Goal: Information Seeking & Learning: Check status

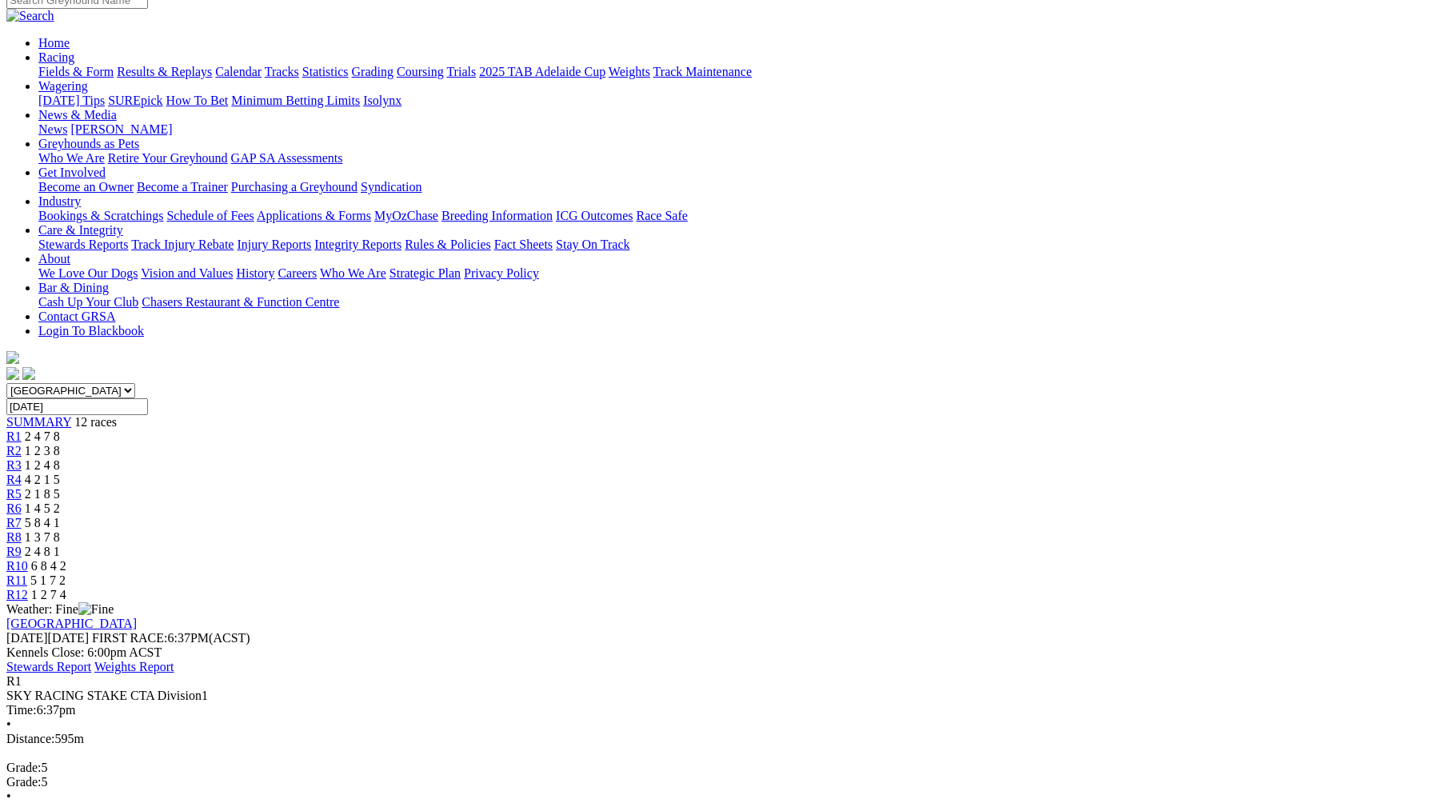
scroll to position [139, 0]
click at [447, 443] on div "R2 1 2 3 8" at bounding box center [714, 450] width 1417 height 14
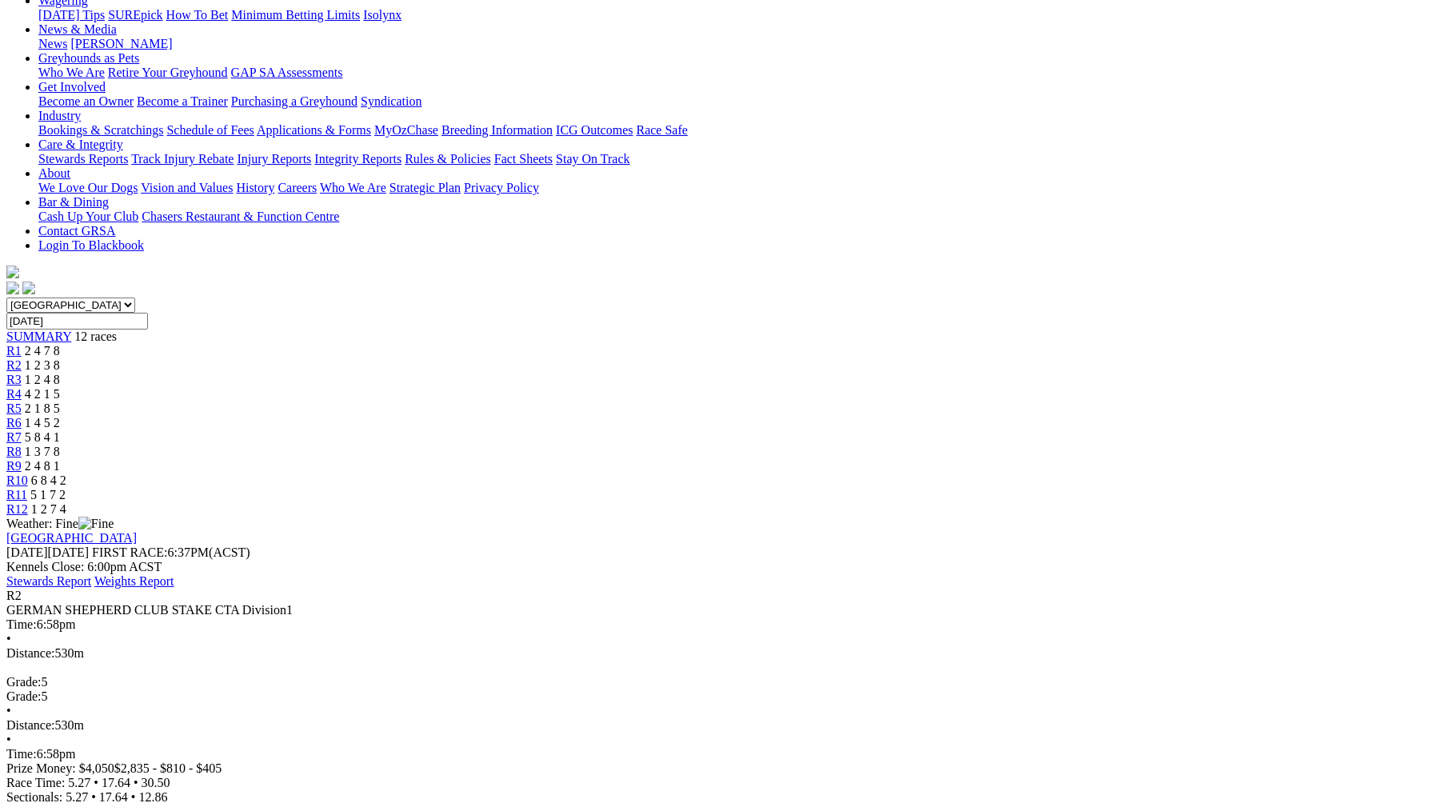
scroll to position [209, 0]
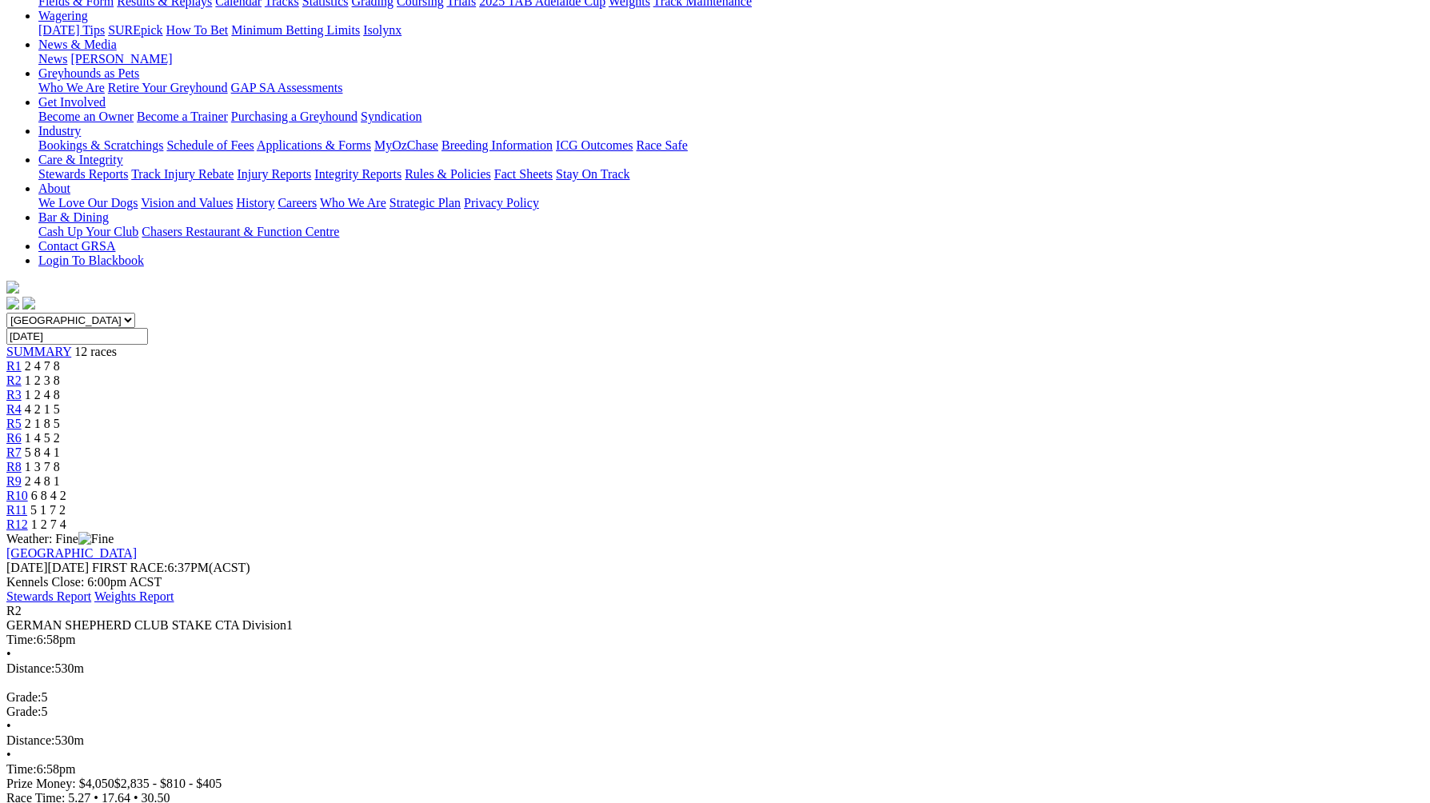
click at [22, 388] on link "R3" at bounding box center [13, 395] width 15 height 14
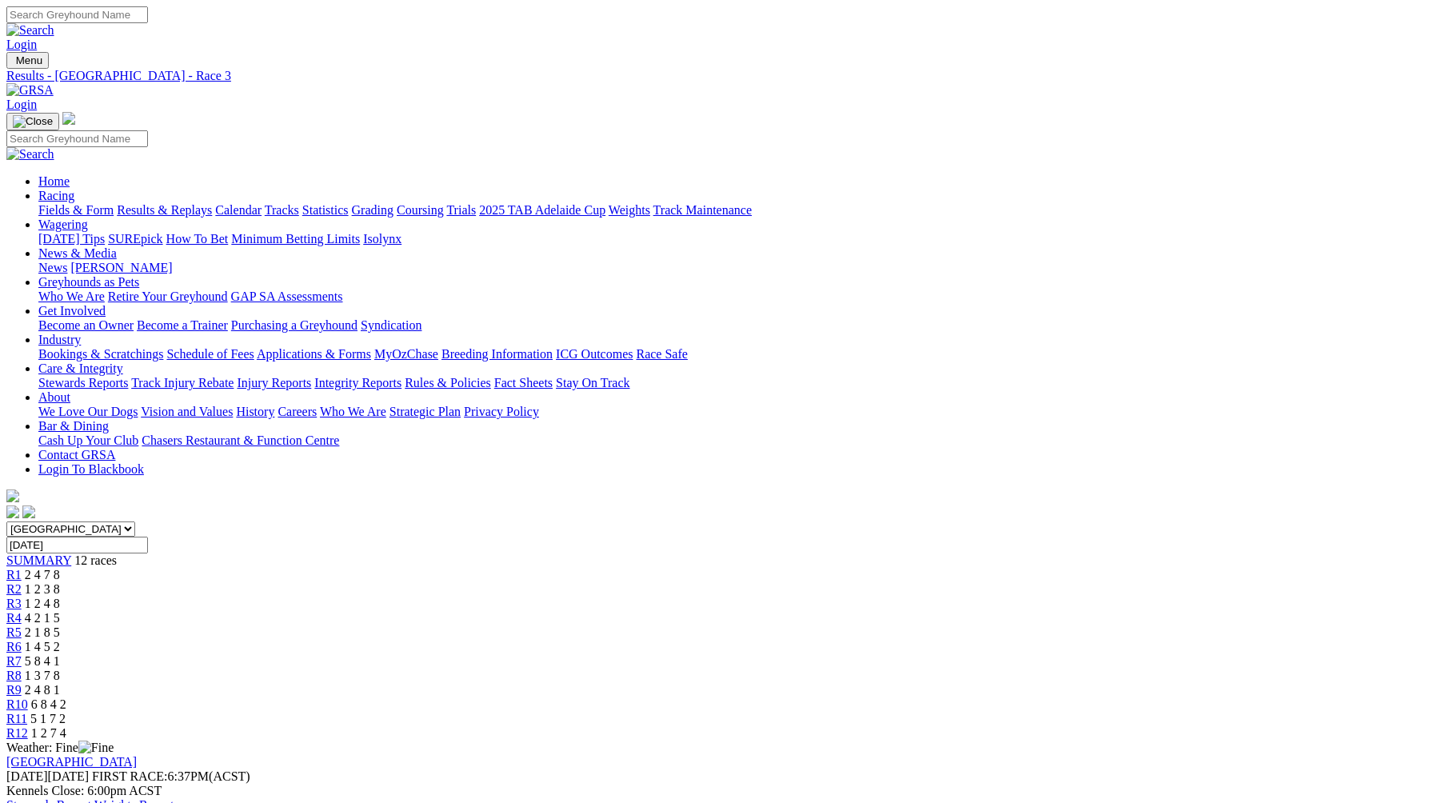
click at [22, 611] on span "R4" at bounding box center [13, 618] width 15 height 14
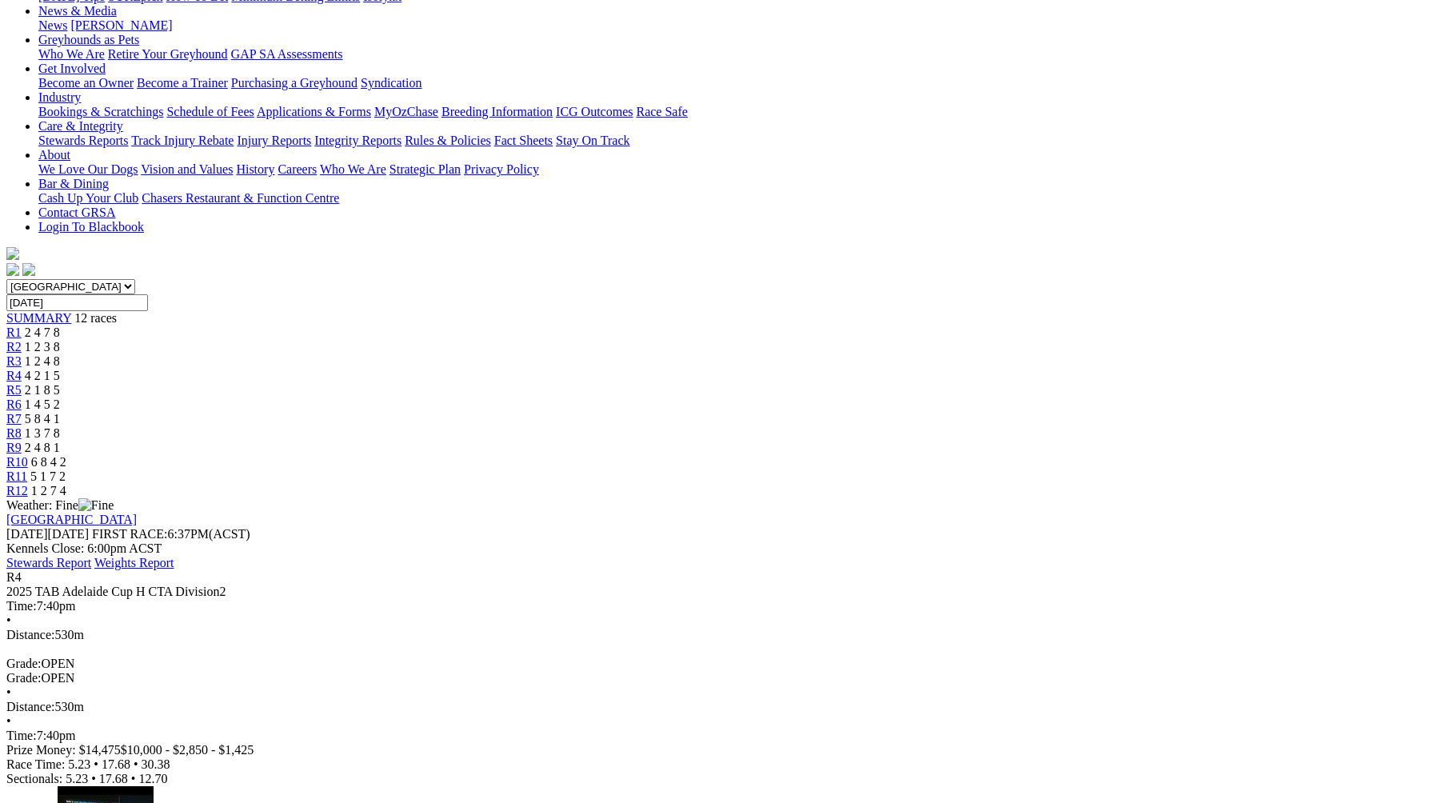
scroll to position [241, 0]
click at [60, 385] on span "2 1 8 5" at bounding box center [42, 392] width 35 height 14
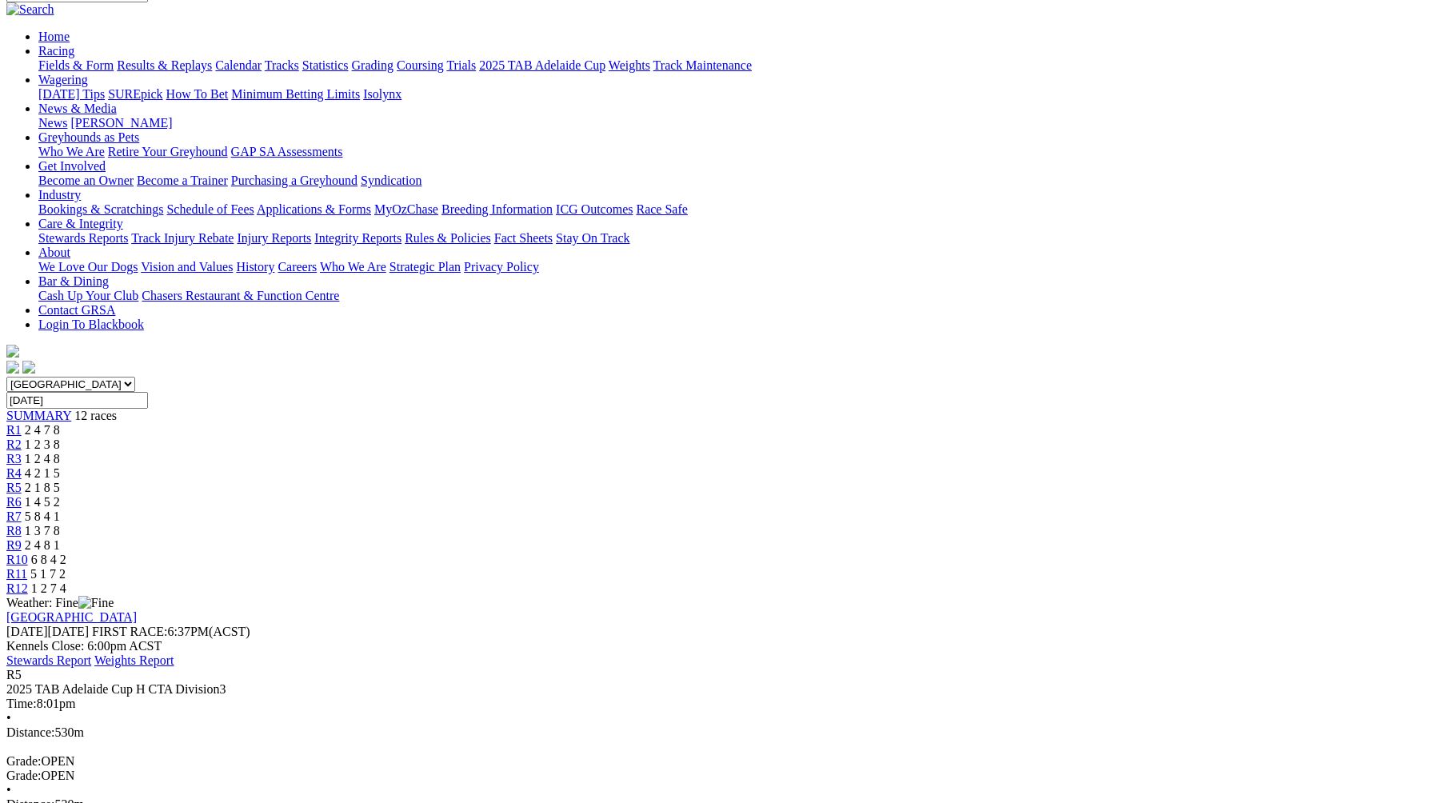
scroll to position [142, 0]
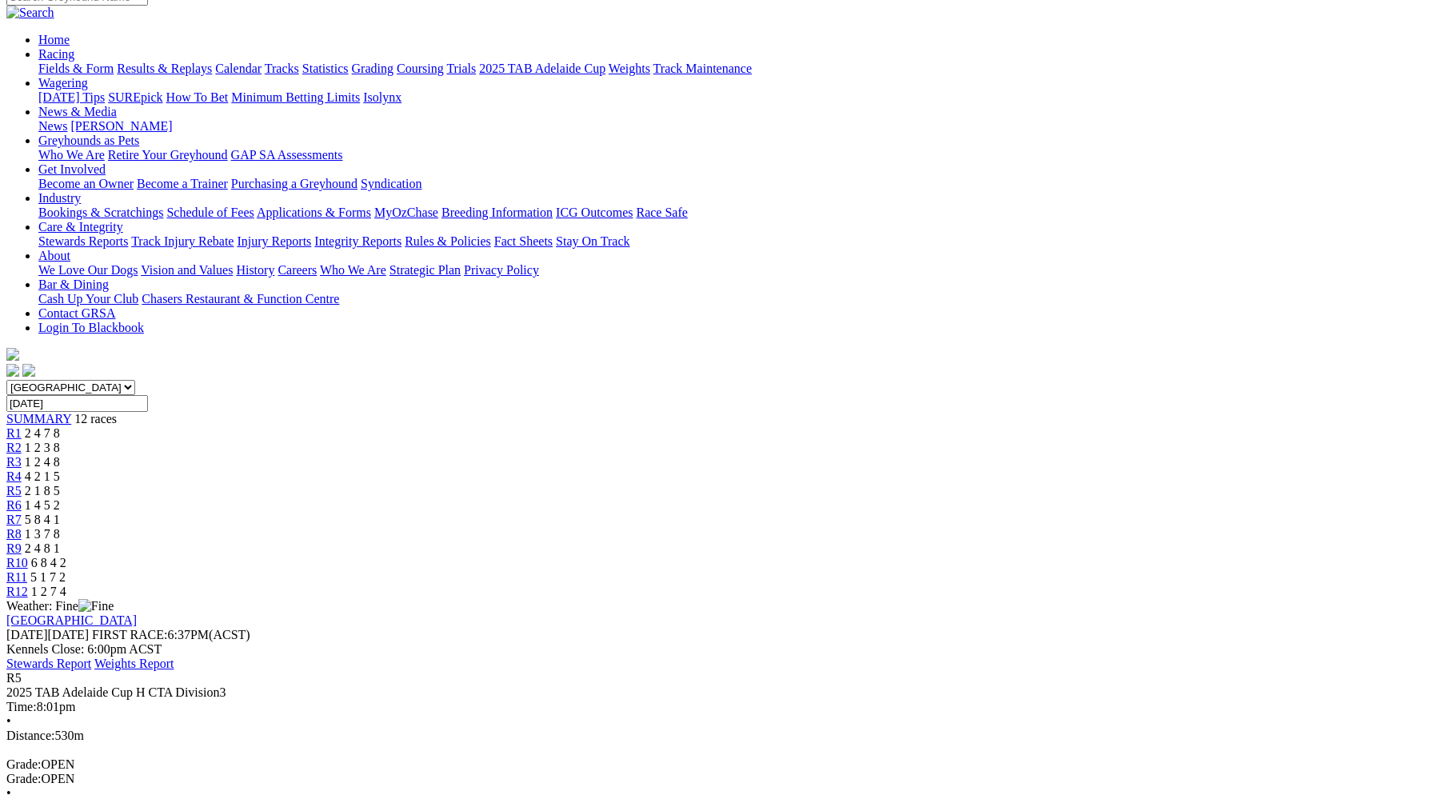
click at [733, 498] on div "R6 1 4 5 2" at bounding box center [714, 505] width 1417 height 14
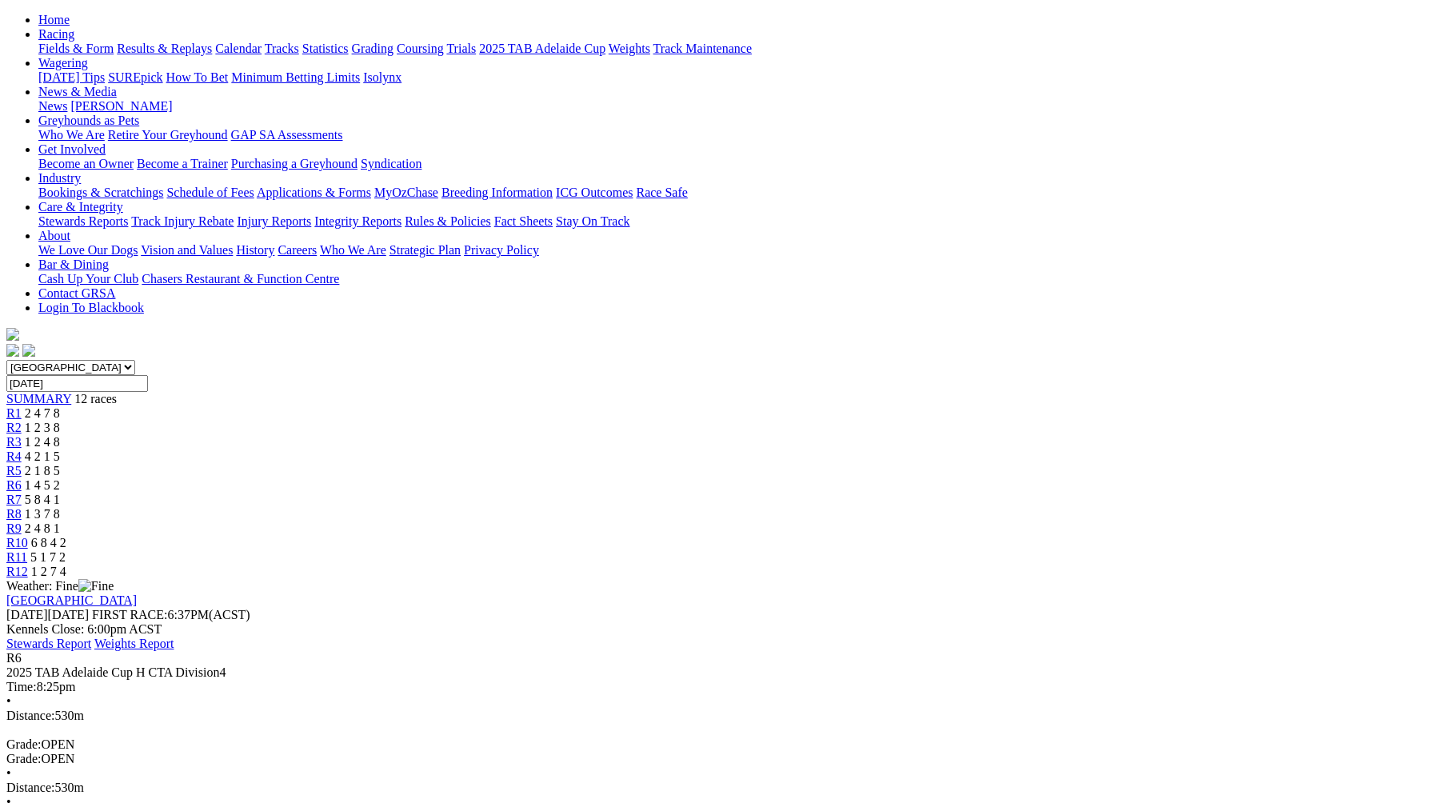
scroll to position [161, 0]
click at [22, 494] on link "R7" at bounding box center [13, 501] width 15 height 14
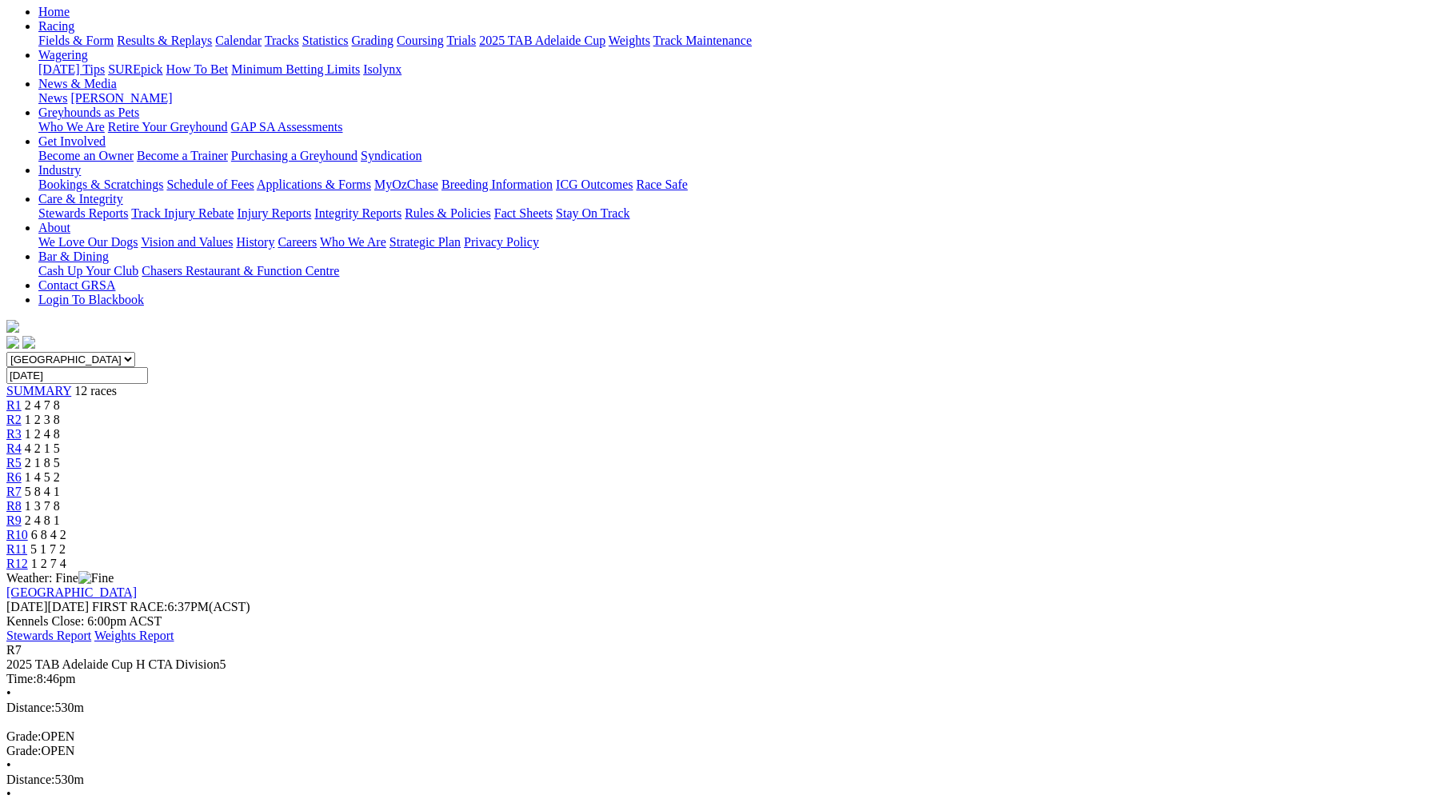
scroll to position [171, 0]
click at [887, 498] on div "R8 1 3 7 8" at bounding box center [714, 505] width 1417 height 14
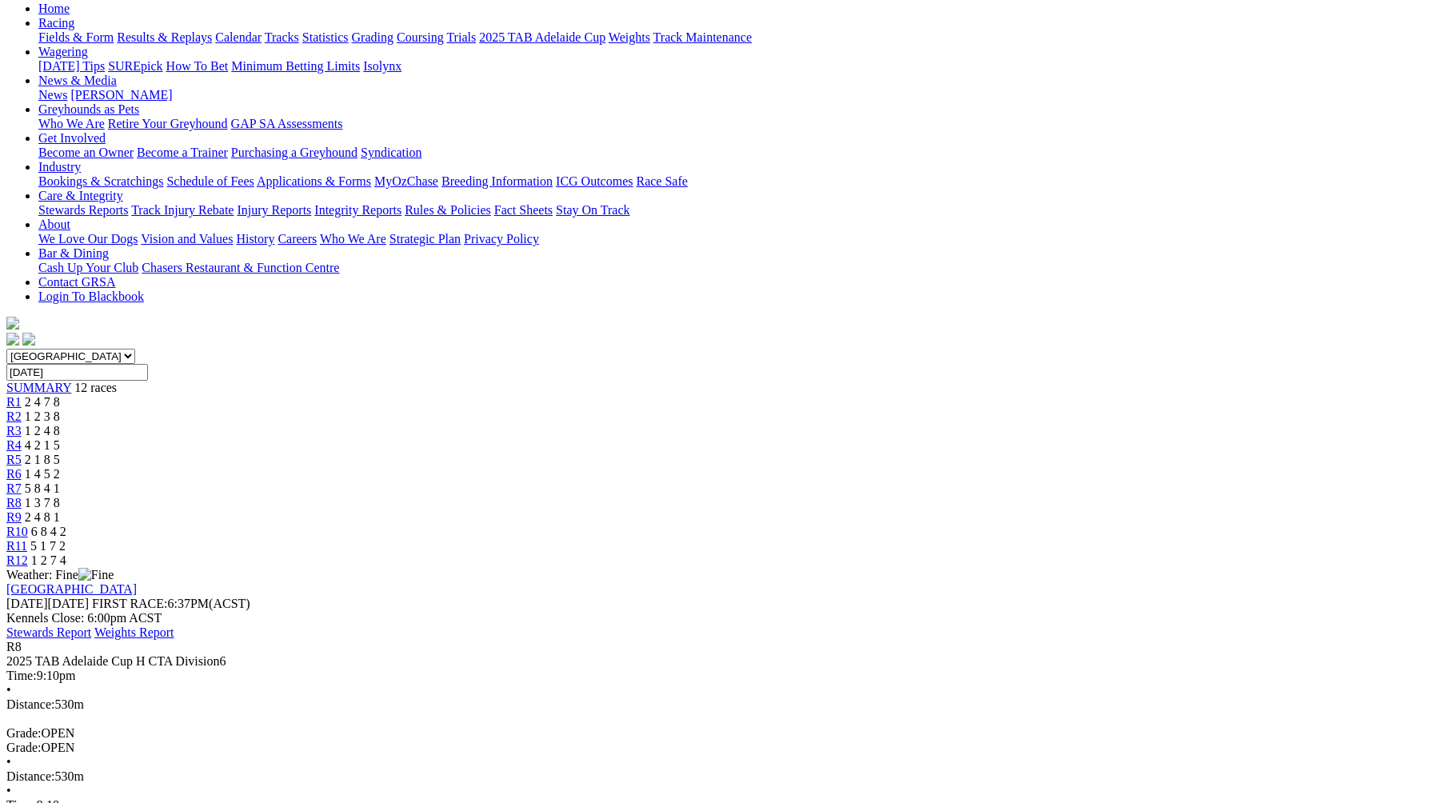
scroll to position [154, 0]
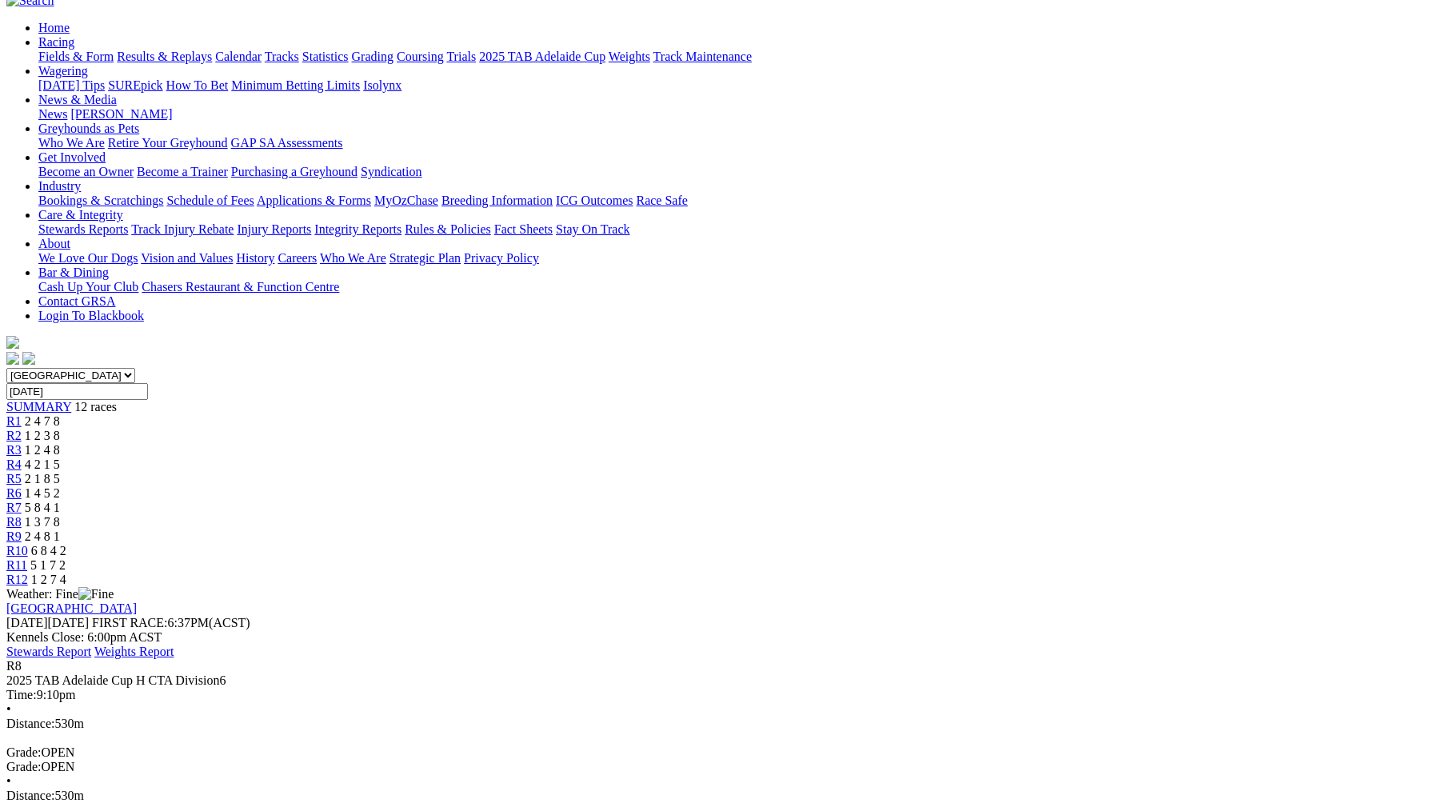
click at [22, 530] on span "R9" at bounding box center [13, 537] width 15 height 14
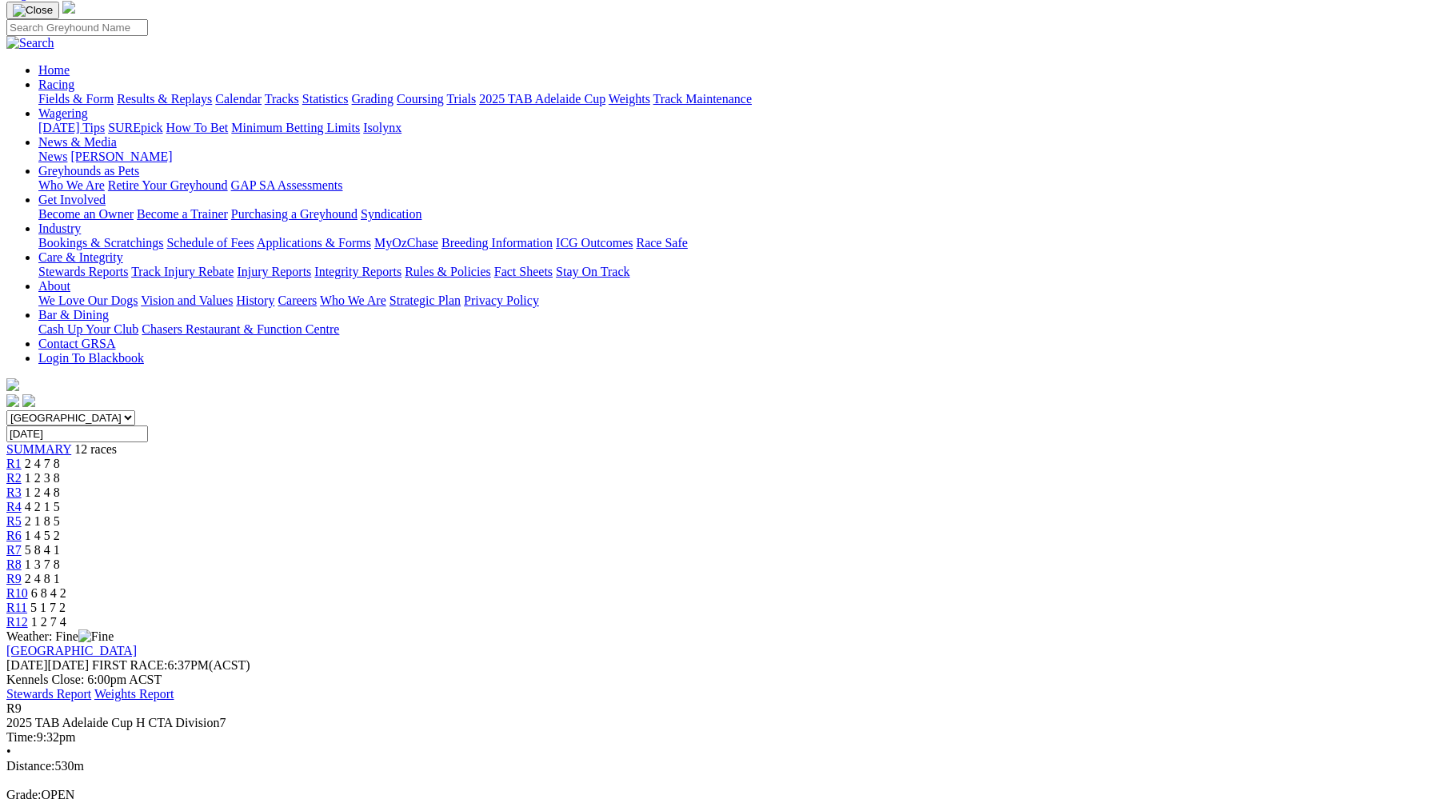
scroll to position [110, 0]
click at [1024, 587] on div "R10 6 8 4 2" at bounding box center [714, 594] width 1417 height 14
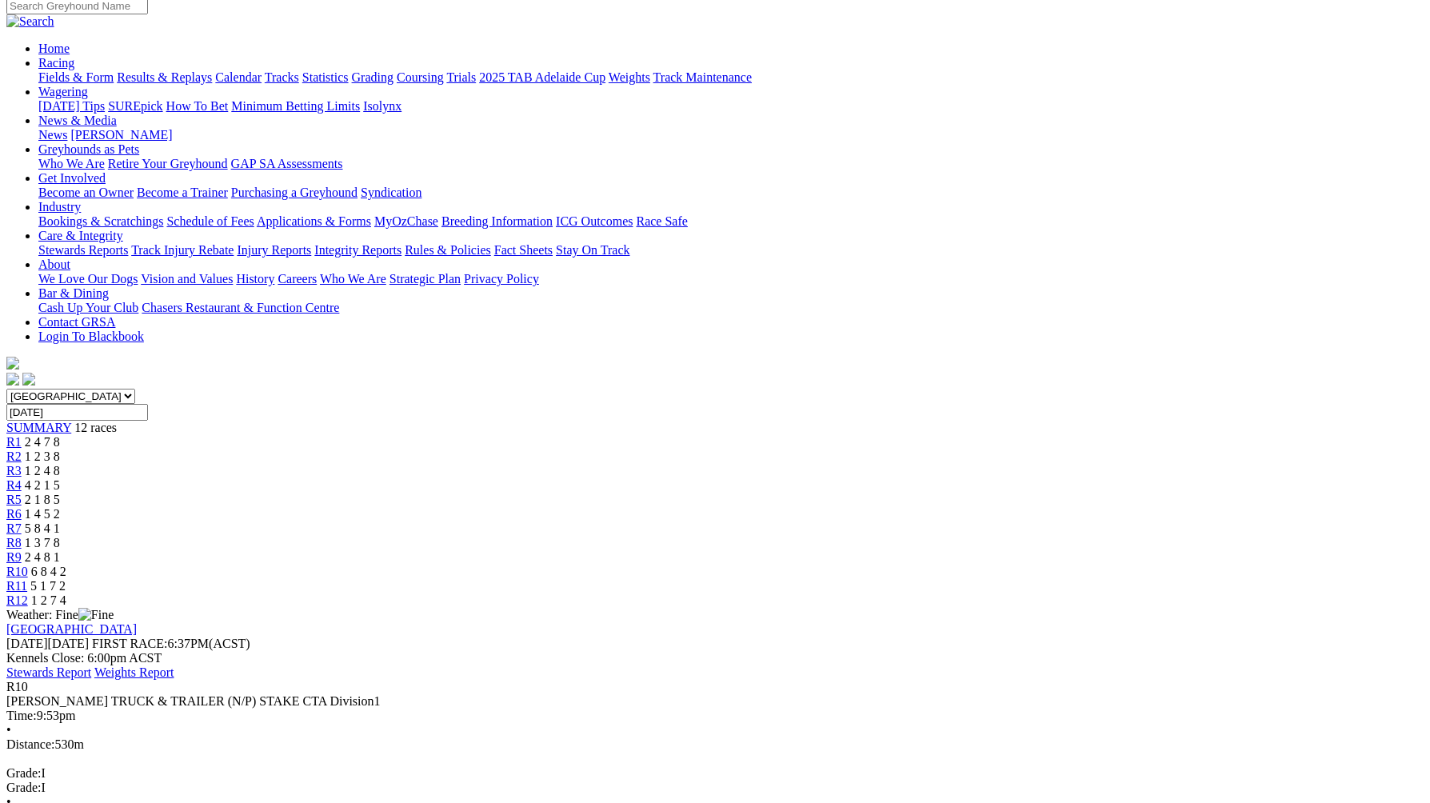
scroll to position [134, 0]
drag, startPoint x: 1252, startPoint y: 442, endPoint x: 1133, endPoint y: 397, distance: 126.9
drag, startPoint x: 1133, startPoint y: 397, endPoint x: 1093, endPoint y: 119, distance: 280.4
click at [66, 578] on span "5 1 7 2" at bounding box center [47, 585] width 35 height 14
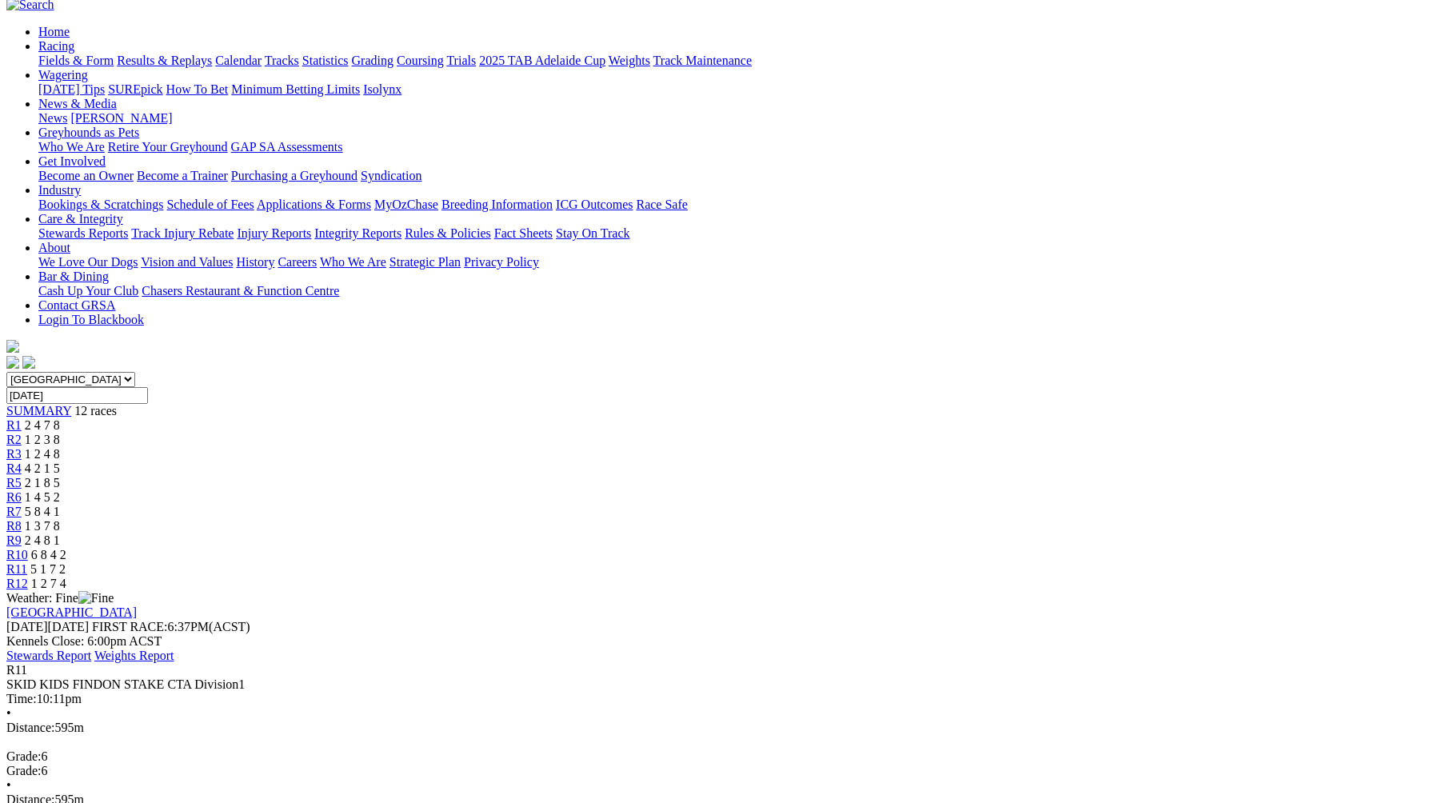
click at [1168, 577] on div "R12 1 2 7 4" at bounding box center [714, 584] width 1417 height 14
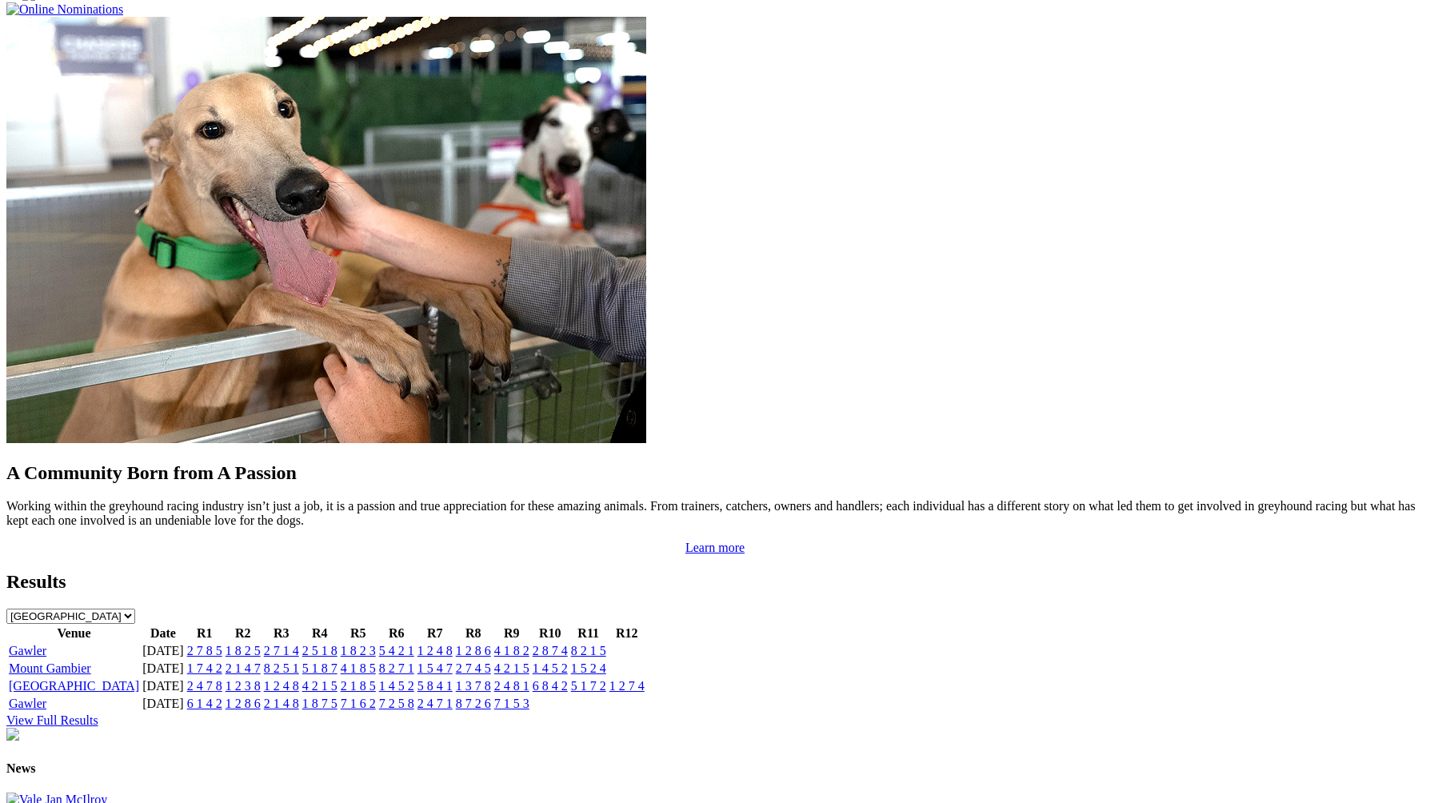
scroll to position [1295, 0]
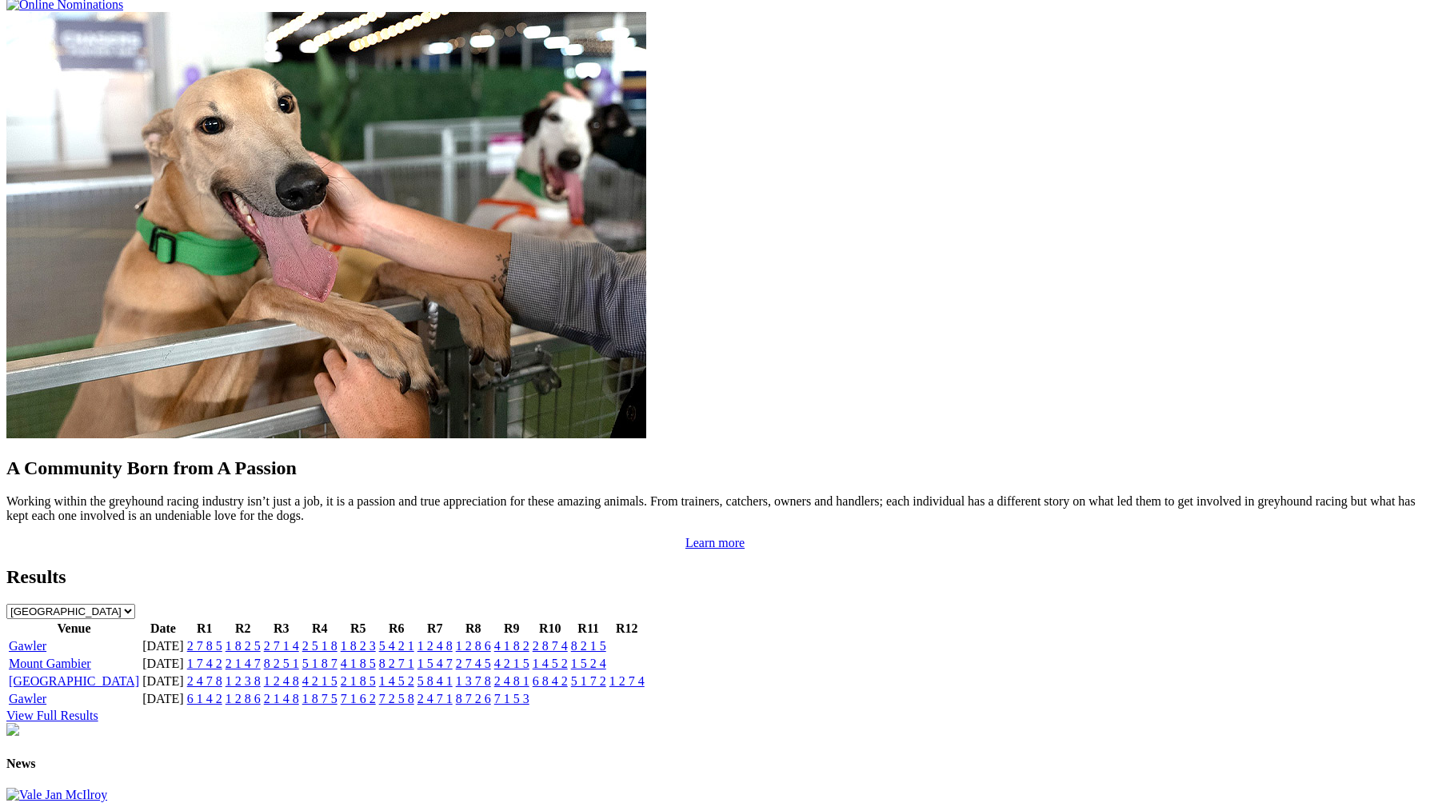
click at [222, 639] on link "2 7 8 5" at bounding box center [204, 646] width 35 height 14
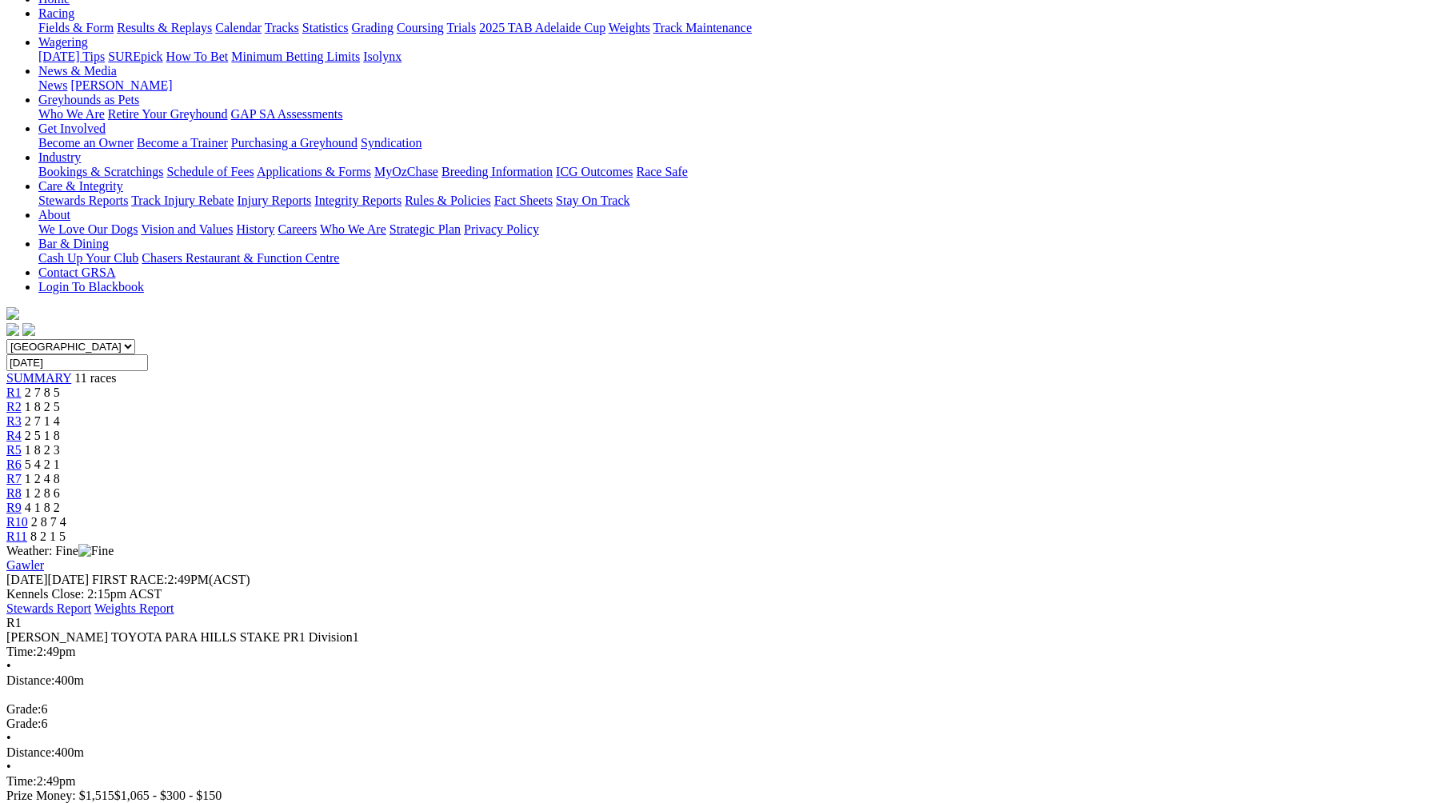
scroll to position [175, 0]
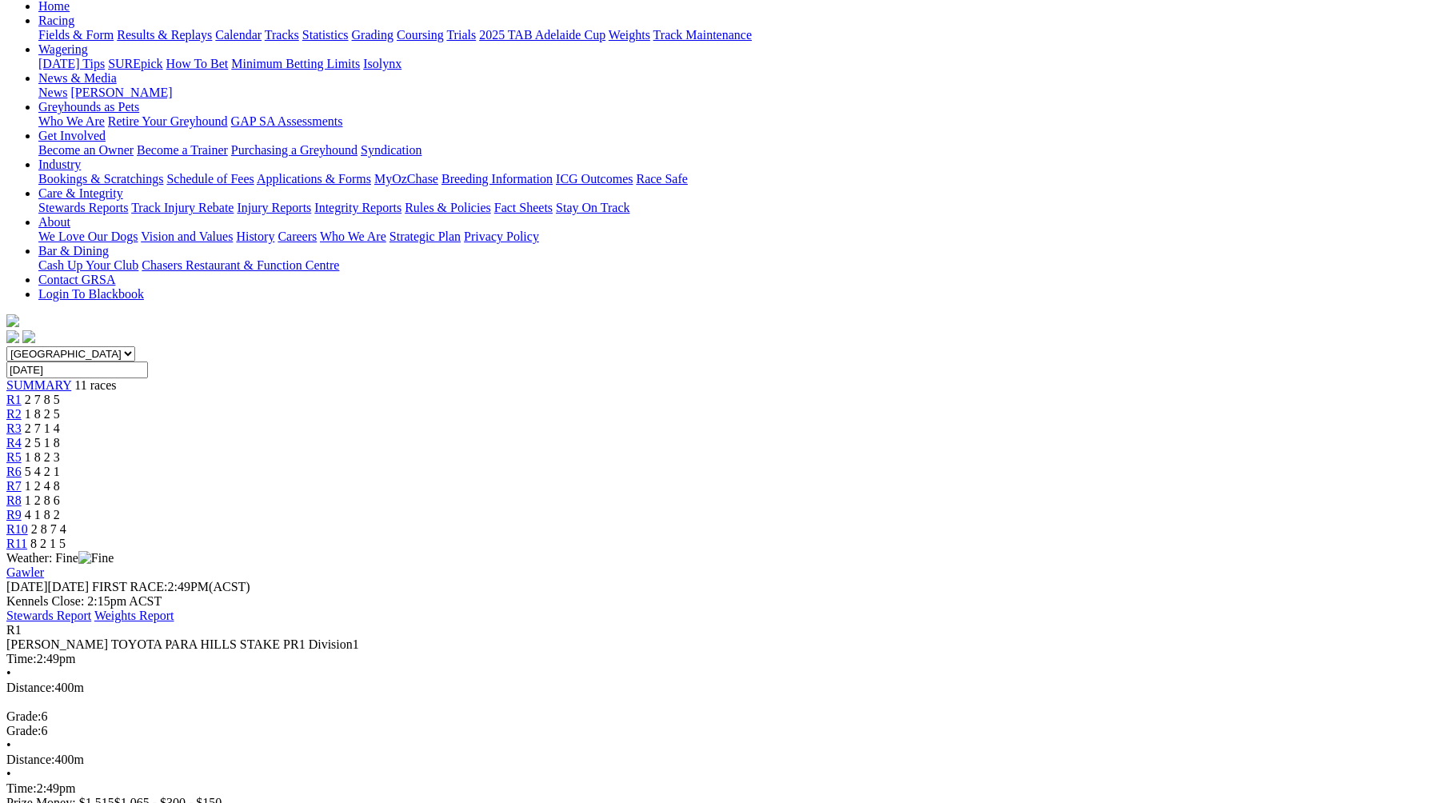
click at [60, 407] on span "1 8 2 5" at bounding box center [42, 414] width 35 height 14
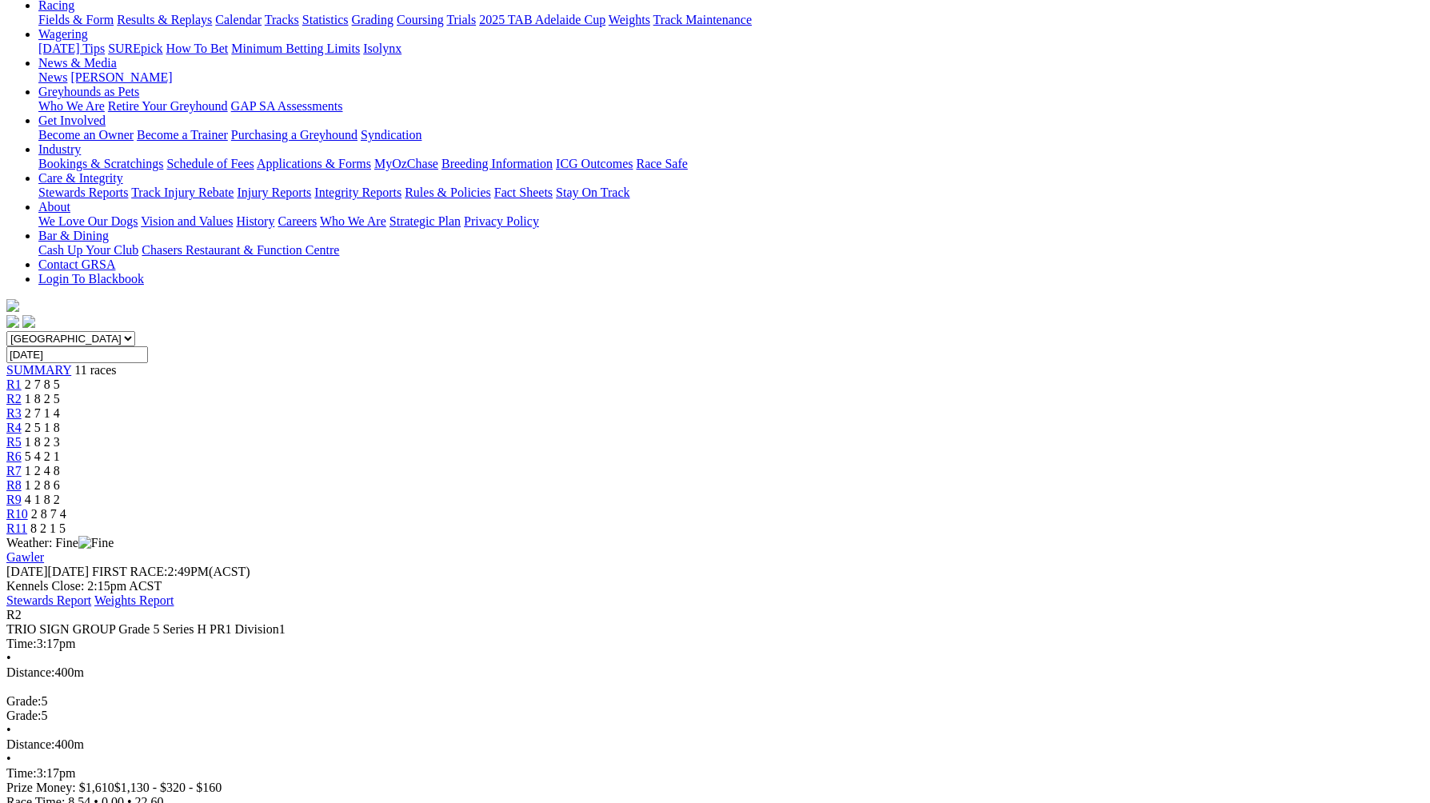
scroll to position [187, 0]
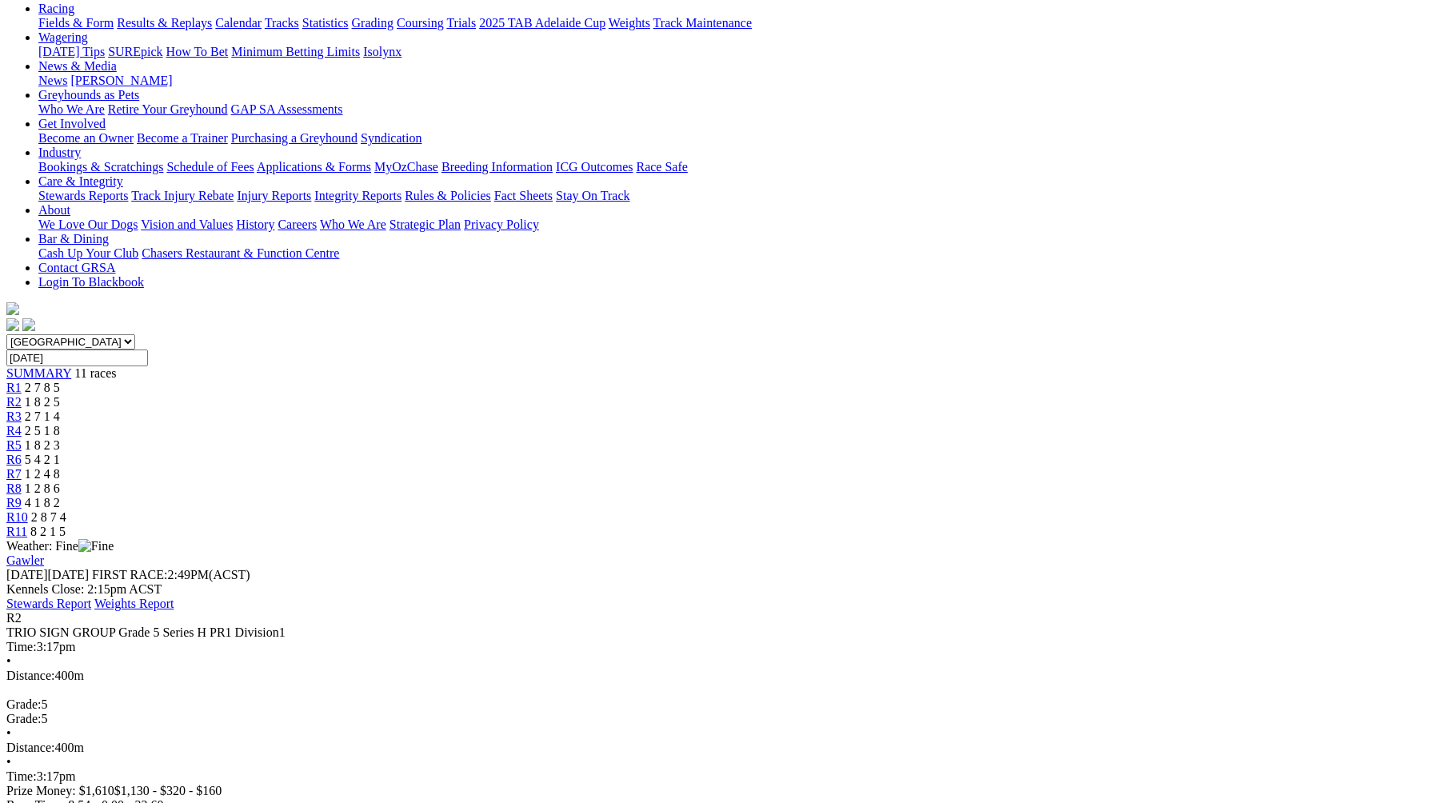
click at [60, 410] on span "2 7 1 4" at bounding box center [42, 417] width 35 height 14
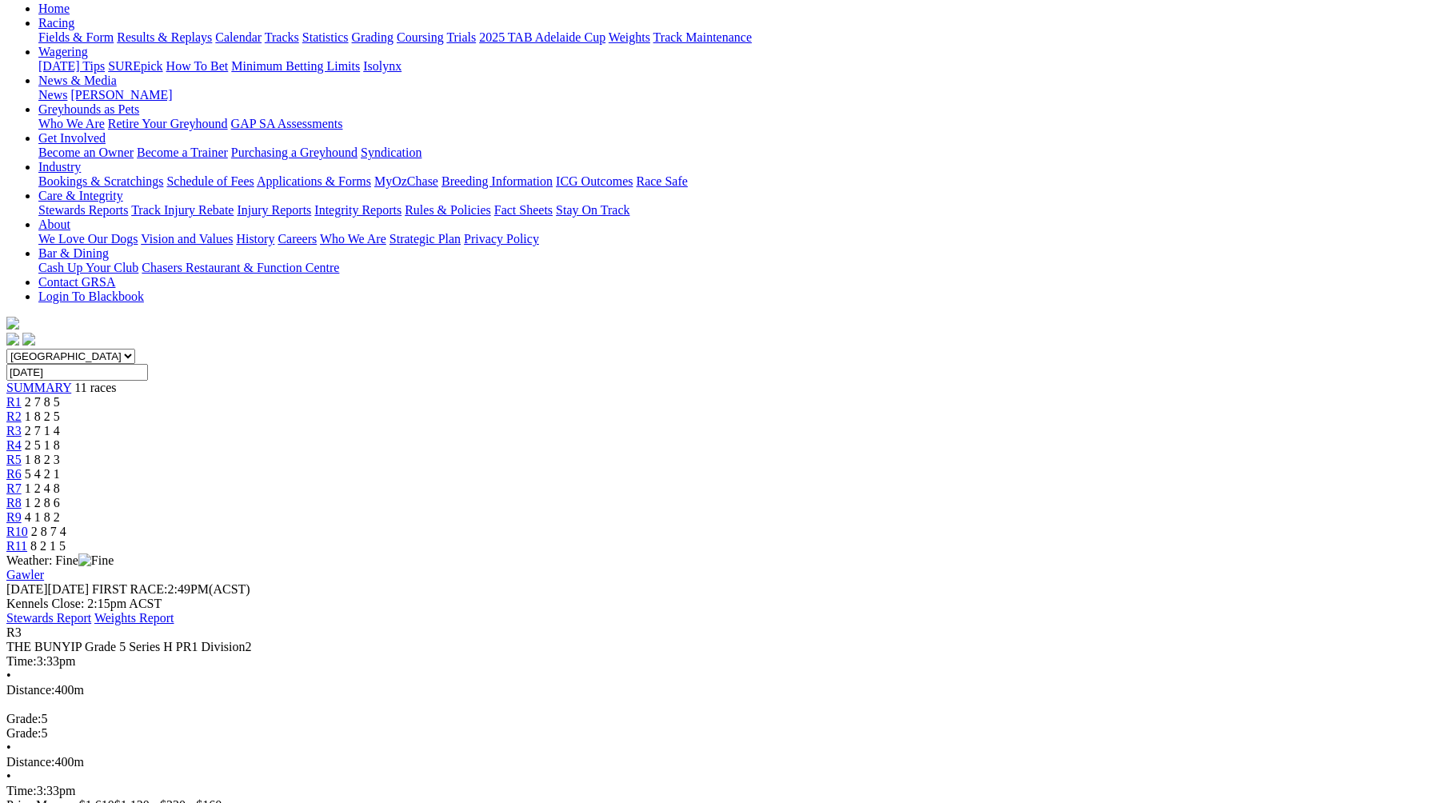
scroll to position [176, 0]
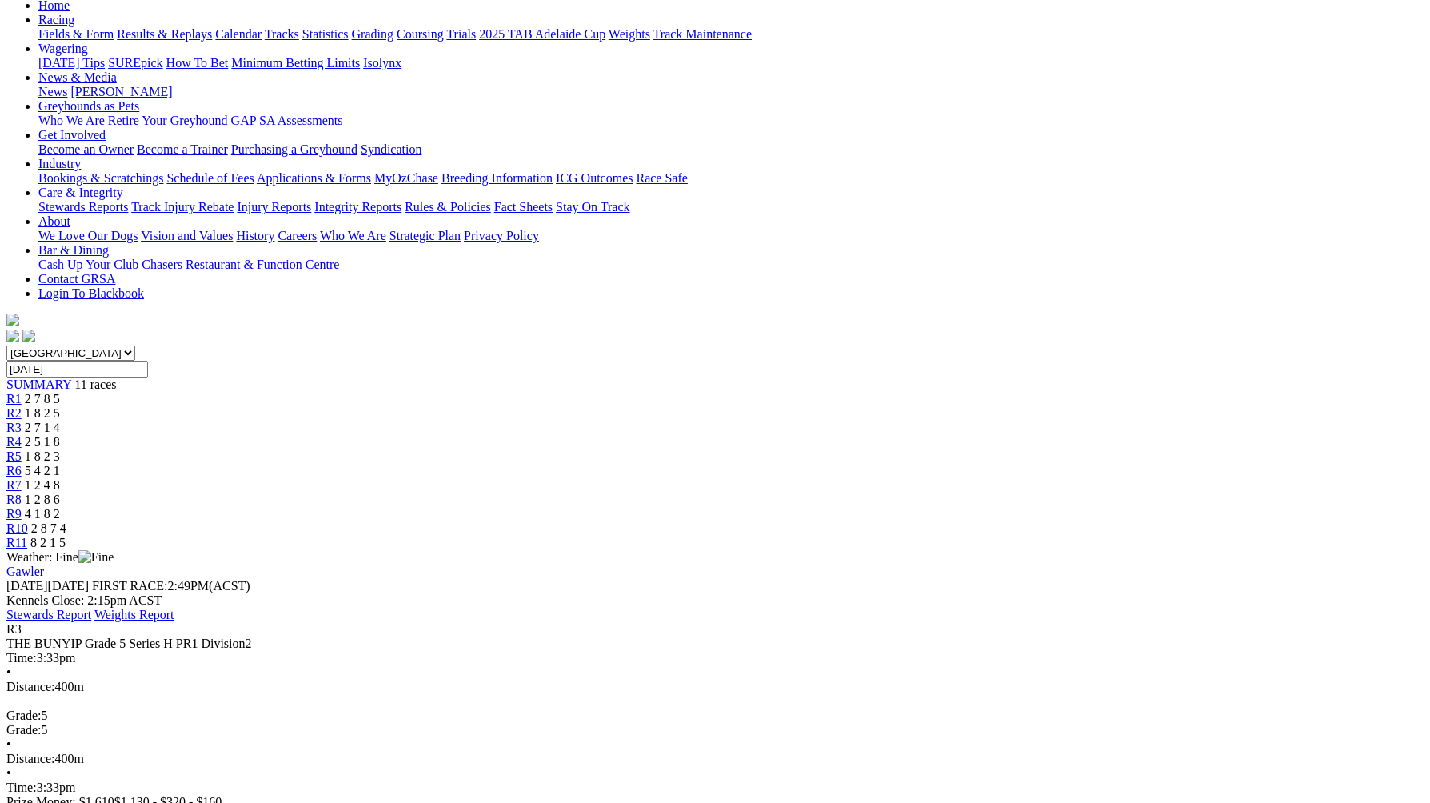
click at [60, 435] on span "2 5 1 8" at bounding box center [42, 442] width 35 height 14
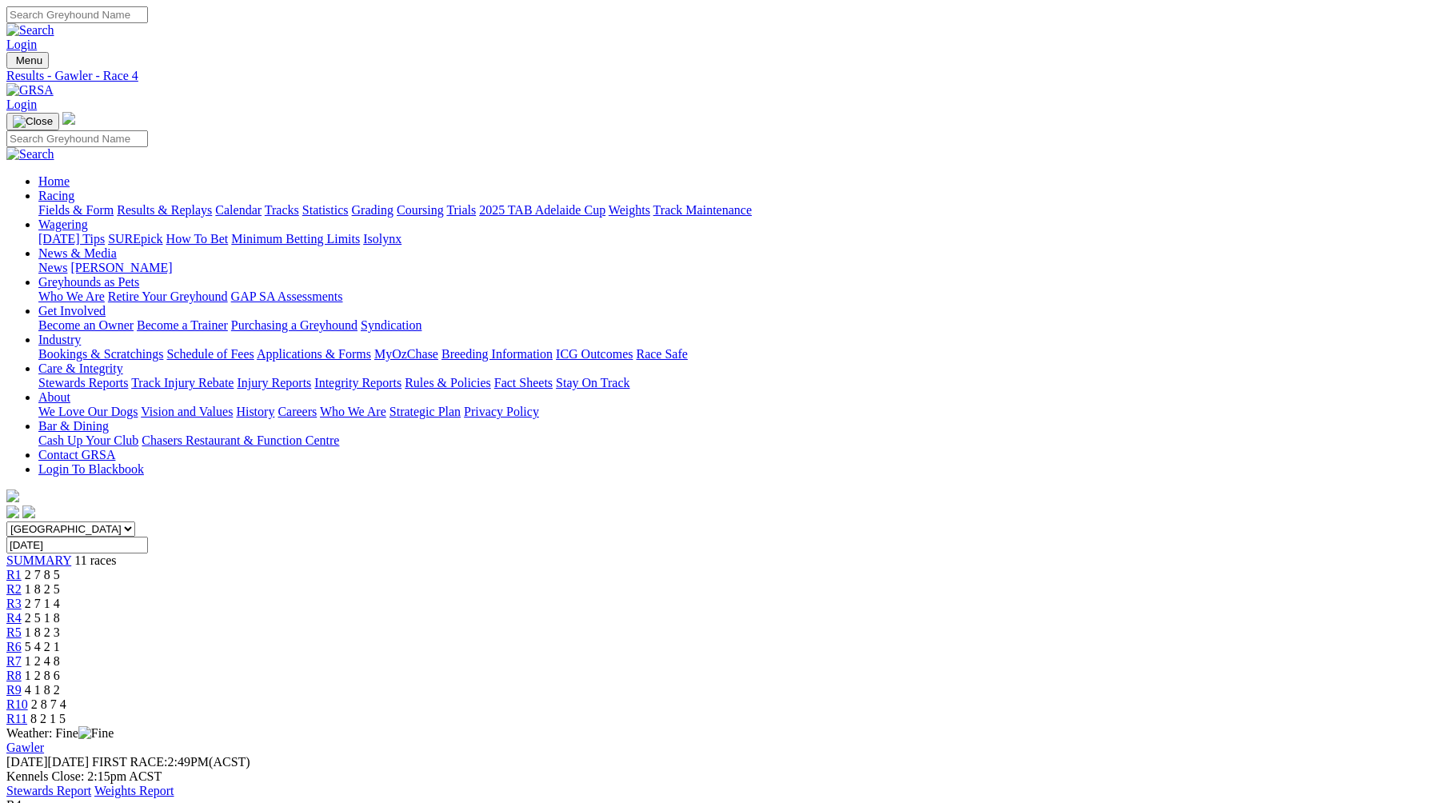
click at [60, 568] on span "2 7 8 5" at bounding box center [42, 575] width 35 height 14
click at [456, 582] on div "R2 1 8 2 5" at bounding box center [714, 589] width 1417 height 14
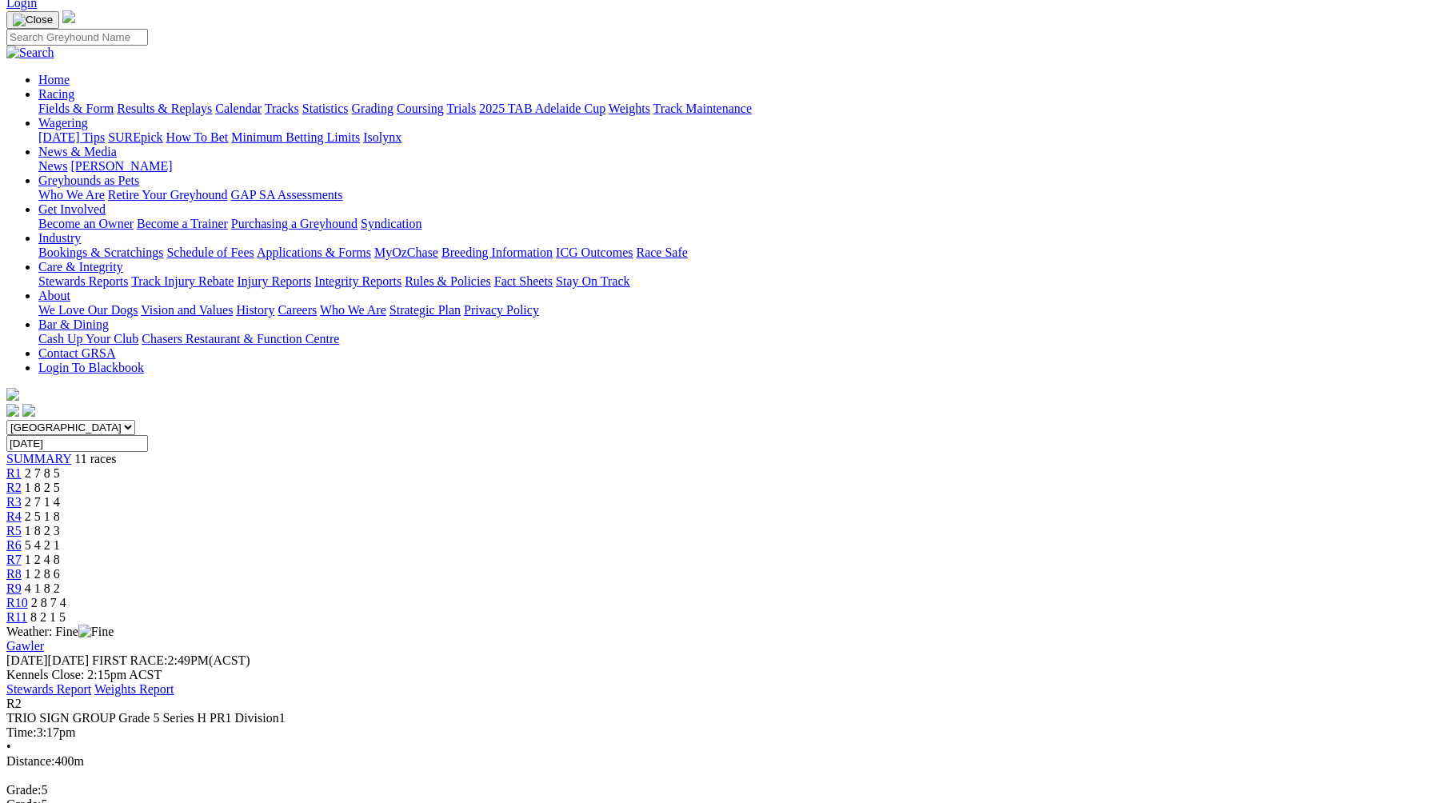
scroll to position [99, 0]
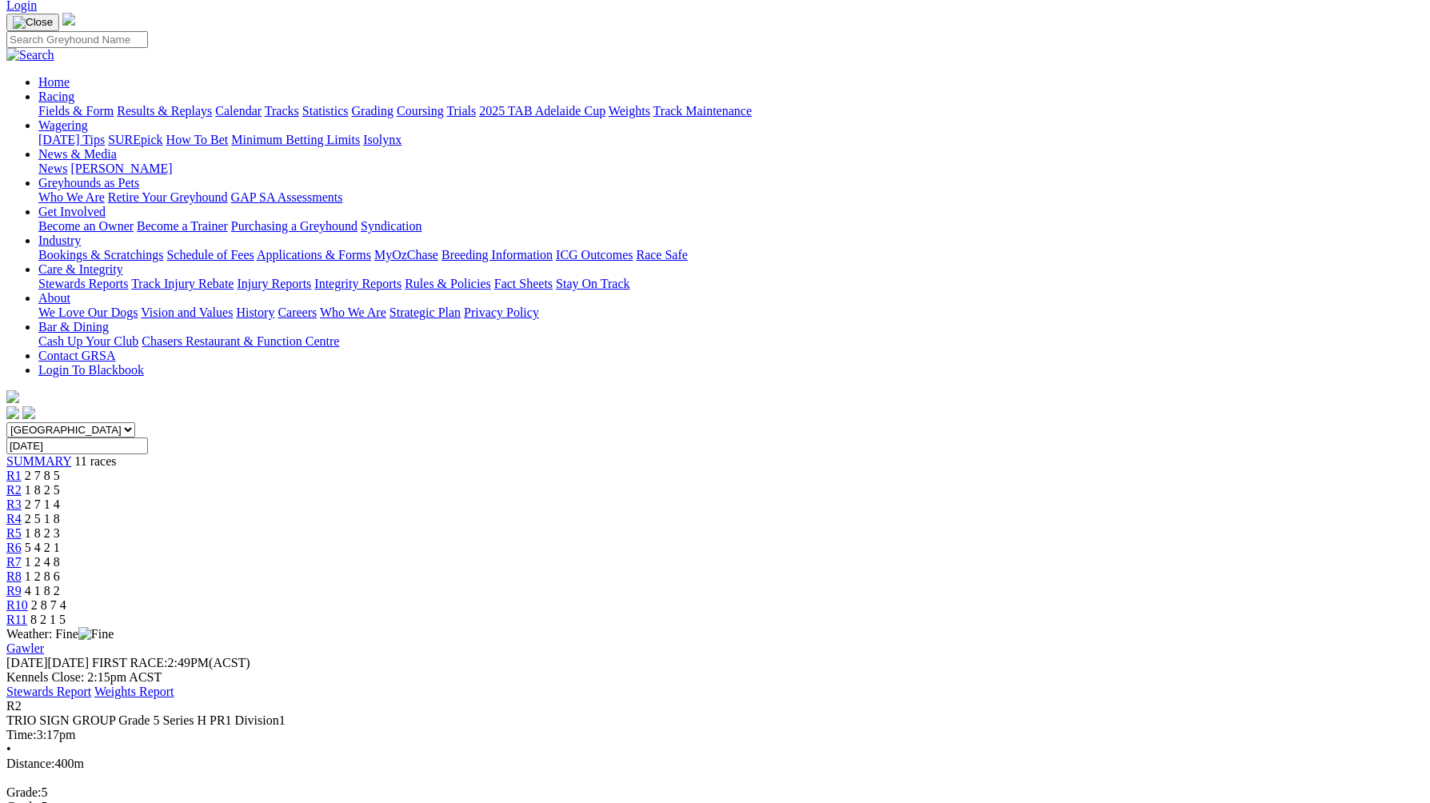
click at [60, 498] on span "2 7 1 4" at bounding box center [42, 505] width 35 height 14
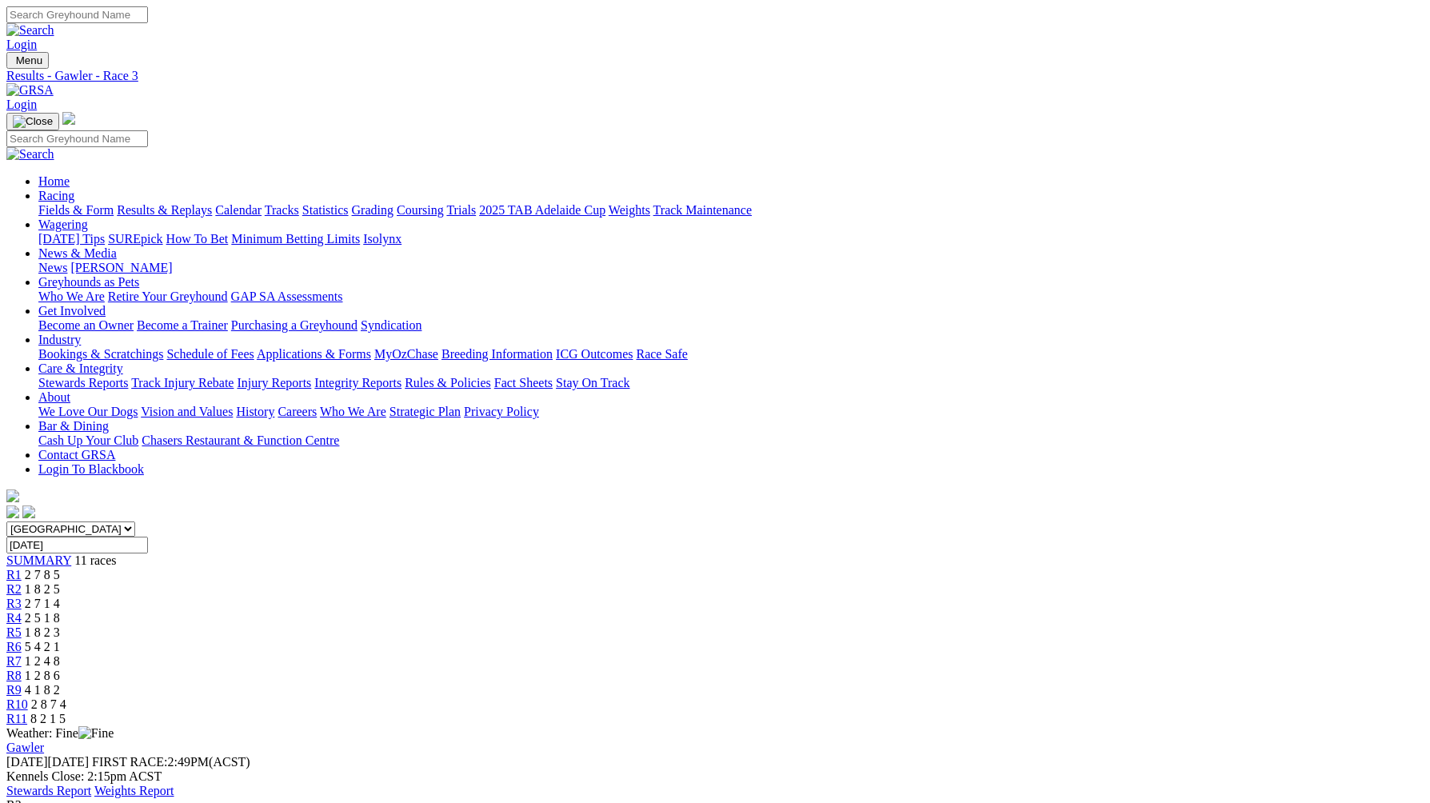
click at [599, 611] on div "R4 2 5 1 8" at bounding box center [714, 618] width 1417 height 14
click at [60, 625] on span "1 8 2 3" at bounding box center [42, 632] width 35 height 14
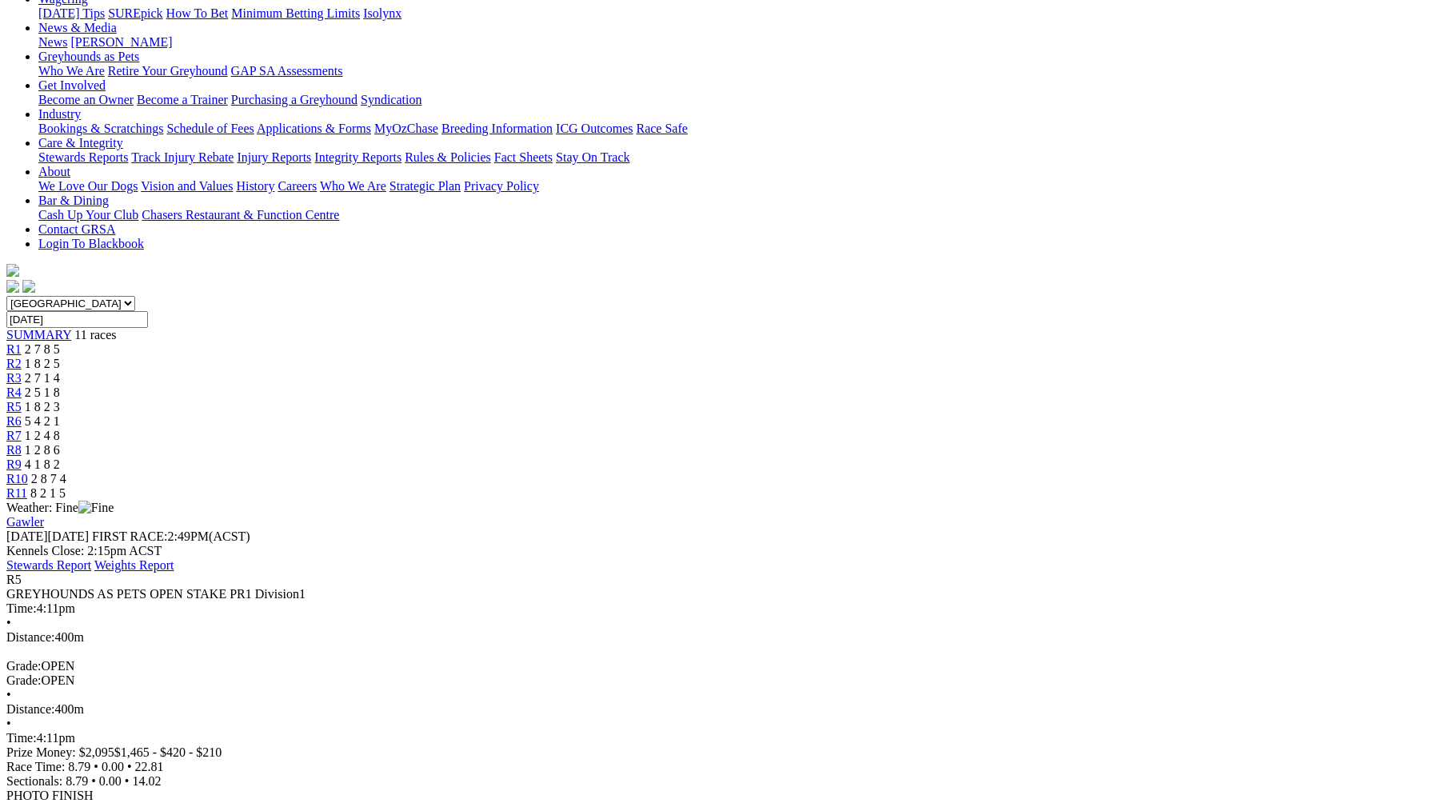
scroll to position [221, 0]
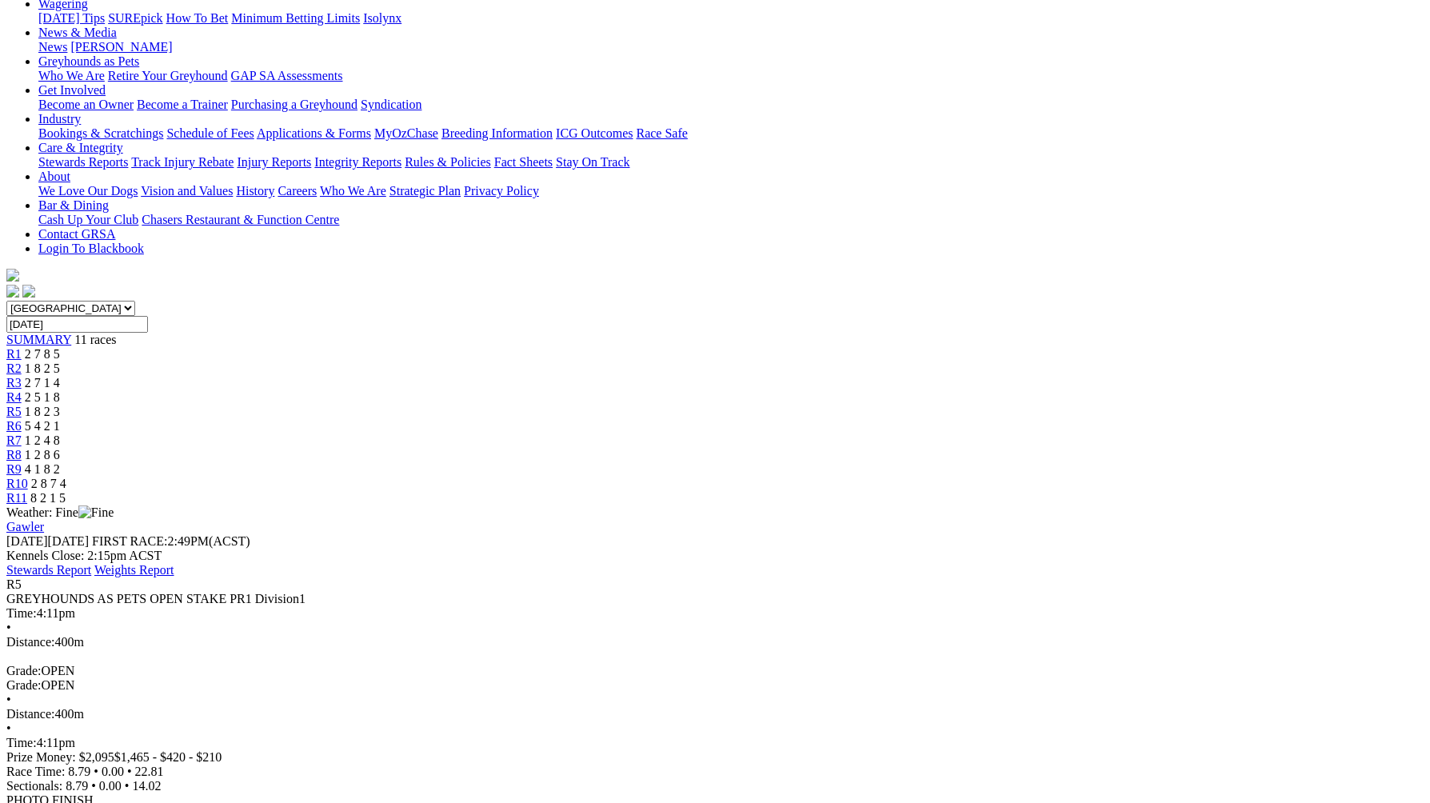
click at [60, 419] on span "5 4 2 1" at bounding box center [42, 426] width 35 height 14
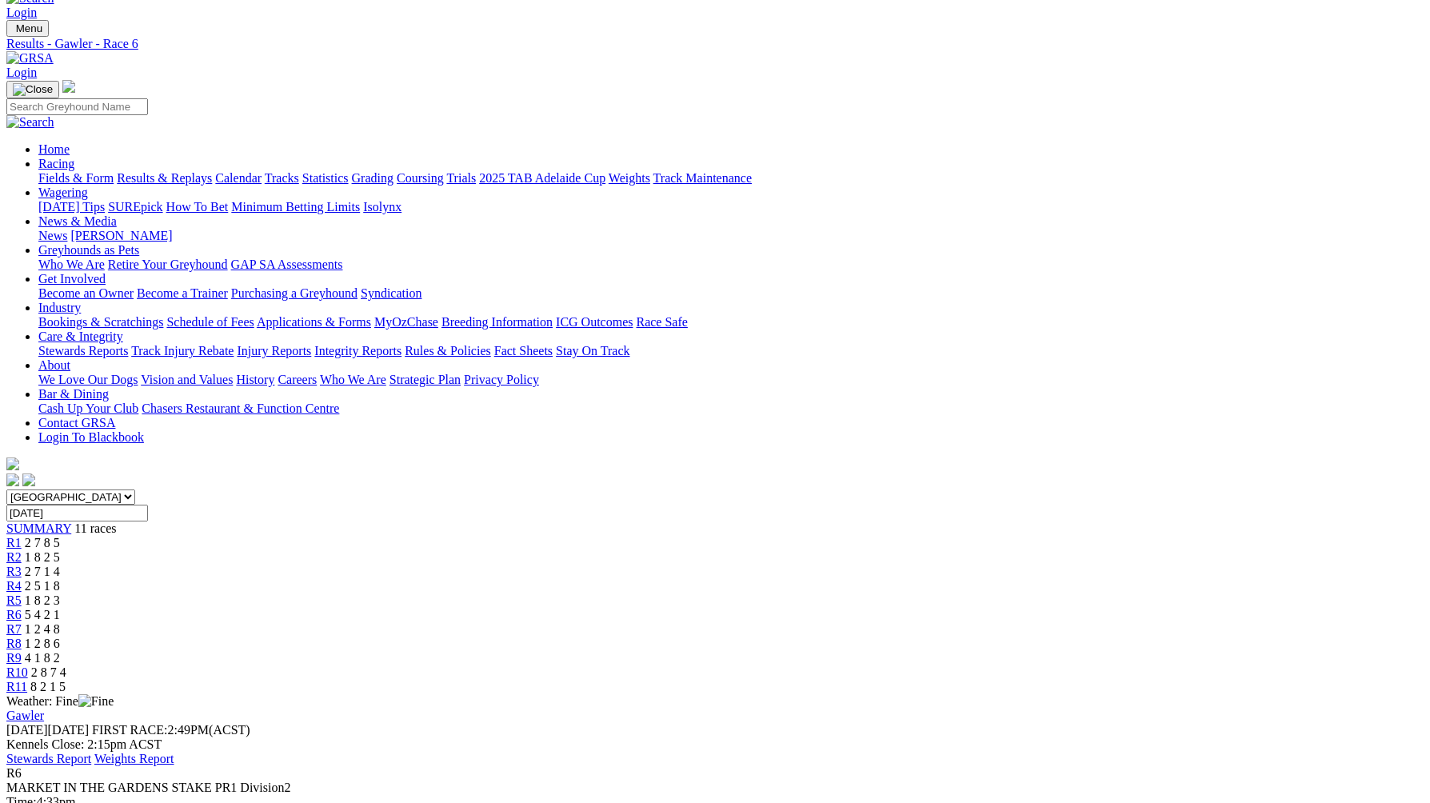
scroll to position [22, 0]
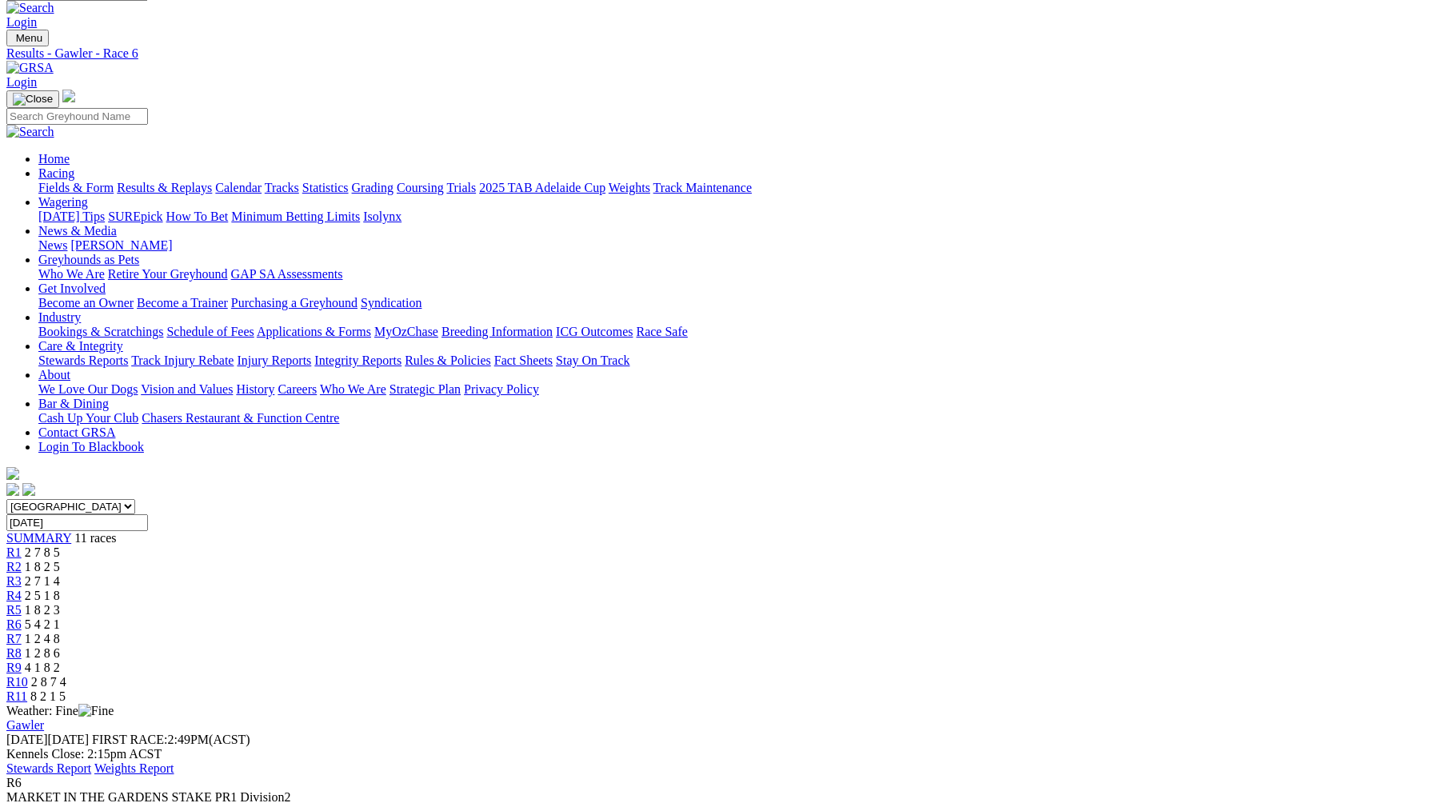
click at [22, 632] on span "R7" at bounding box center [13, 639] width 15 height 14
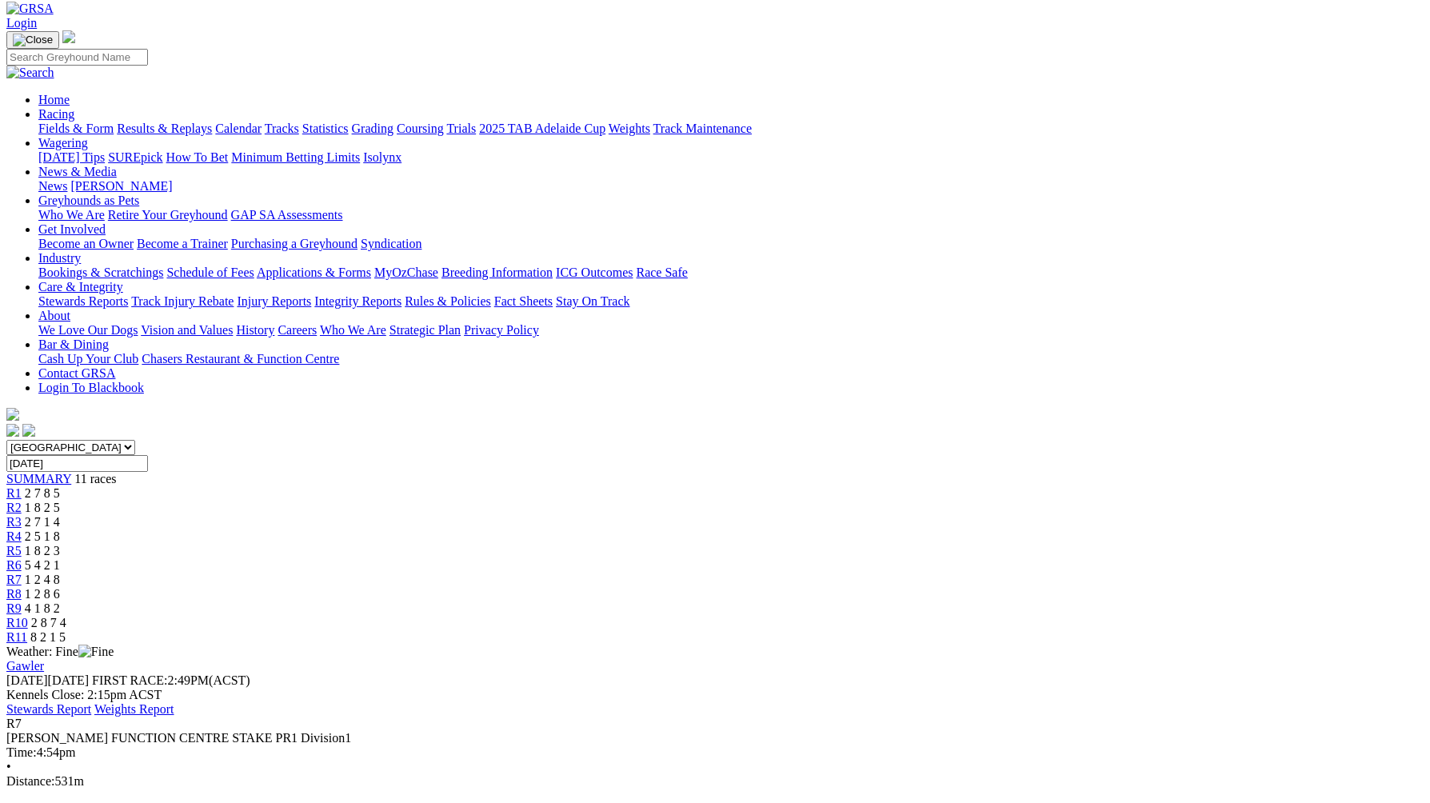
scroll to position [42, 0]
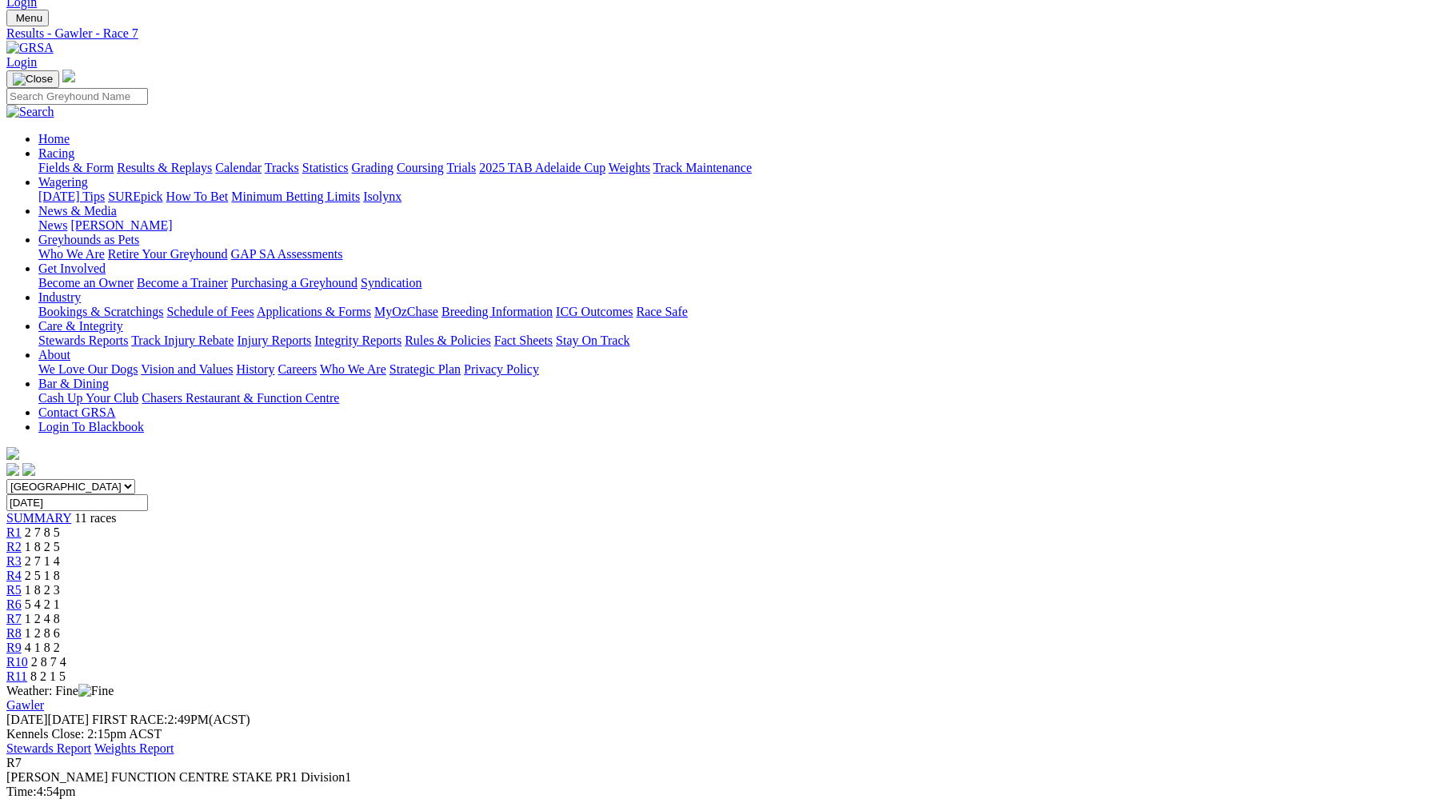
click at [917, 626] on div "R8 1 2 8 6" at bounding box center [714, 633] width 1417 height 14
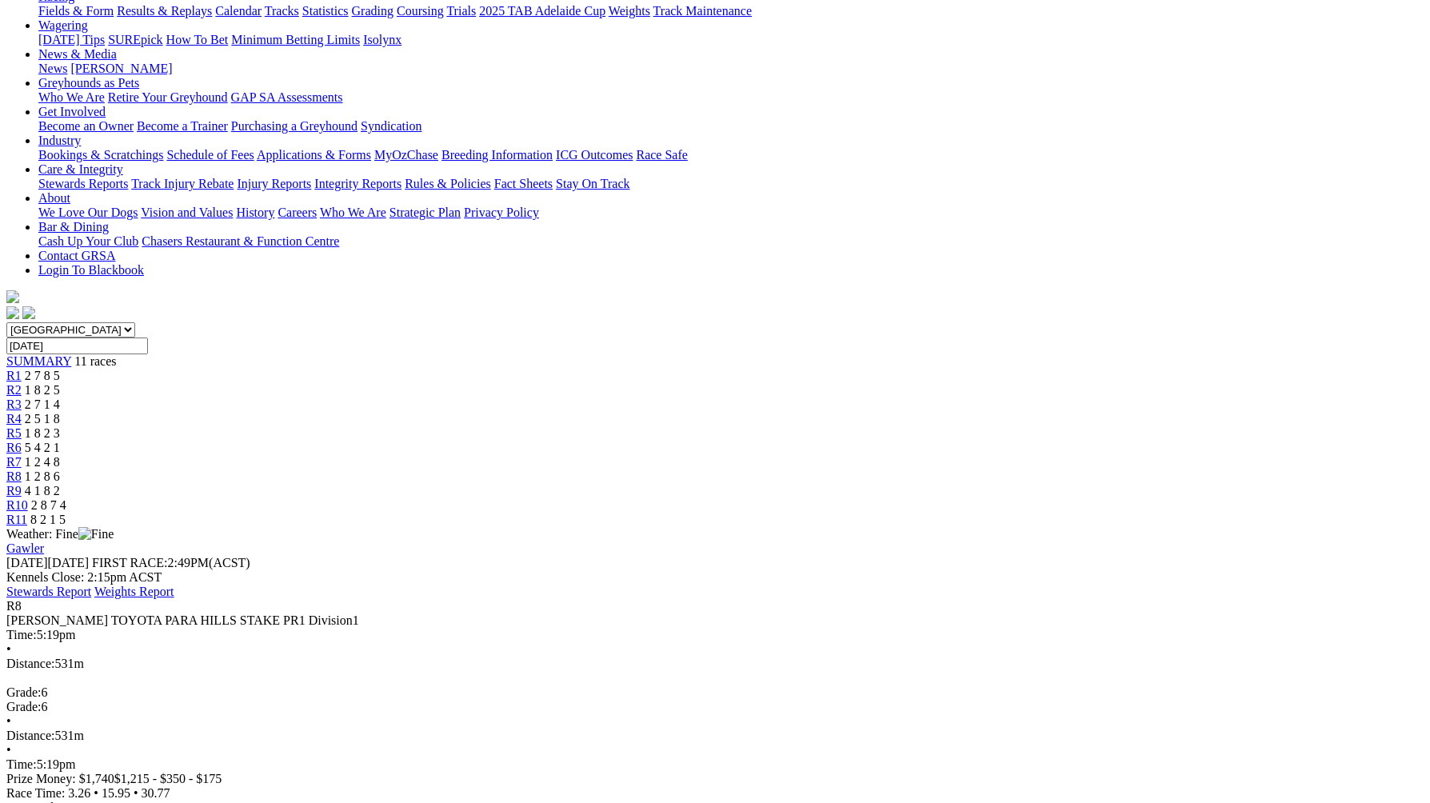
scroll to position [197, 0]
click at [22, 486] on span "R9" at bounding box center [13, 493] width 15 height 14
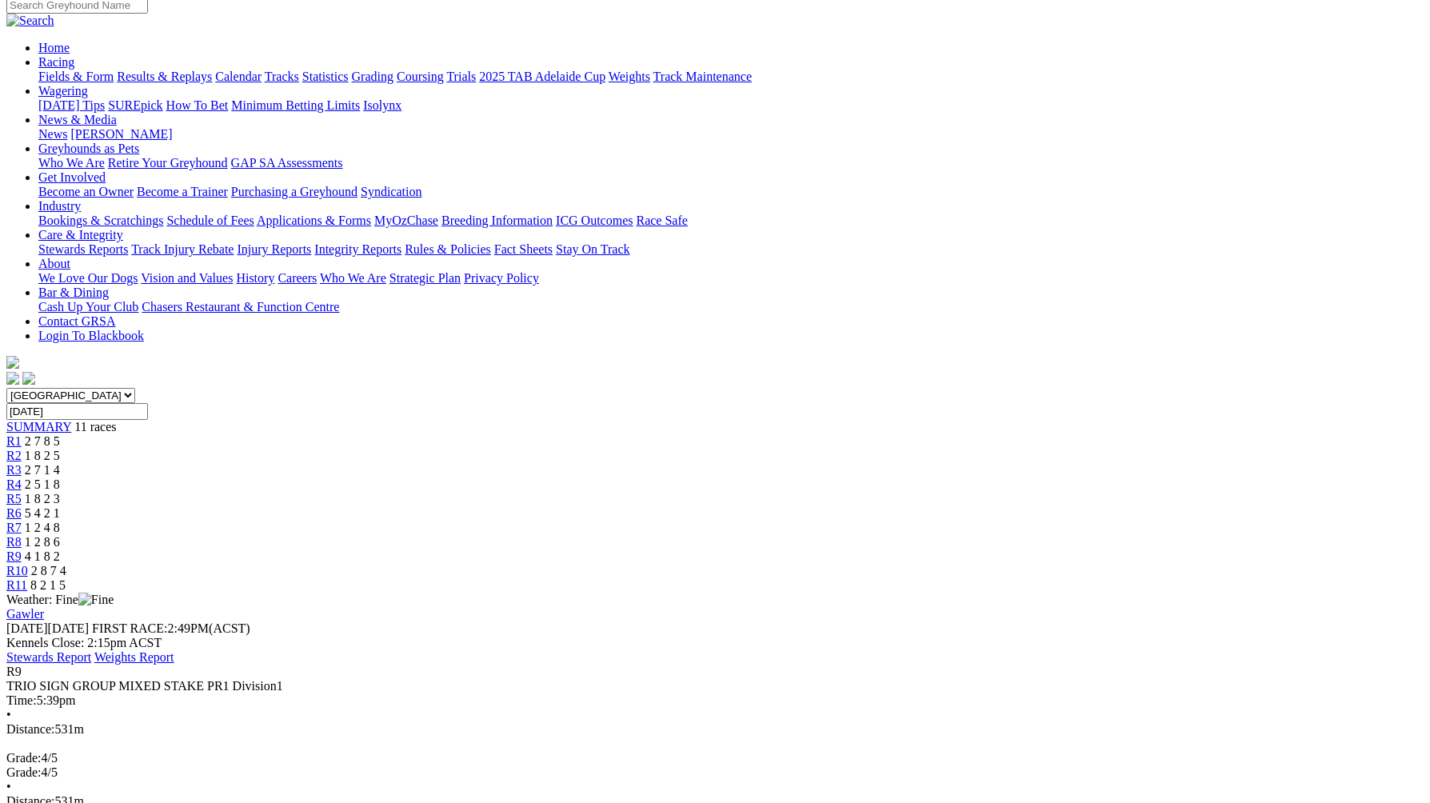
scroll to position [133, 0]
click at [1079, 565] on div "R10 2 8 7 4" at bounding box center [714, 572] width 1417 height 14
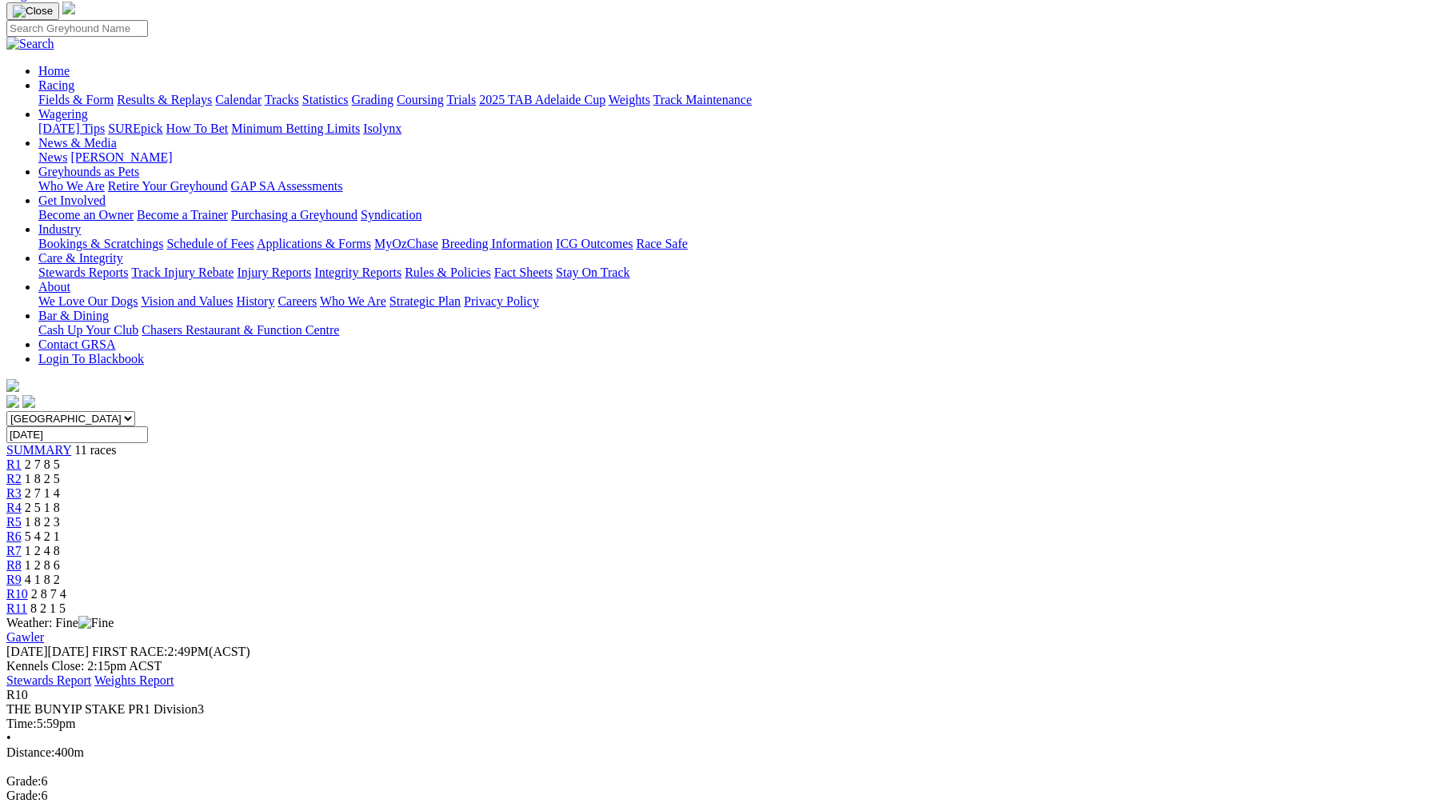
scroll to position [102, 0]
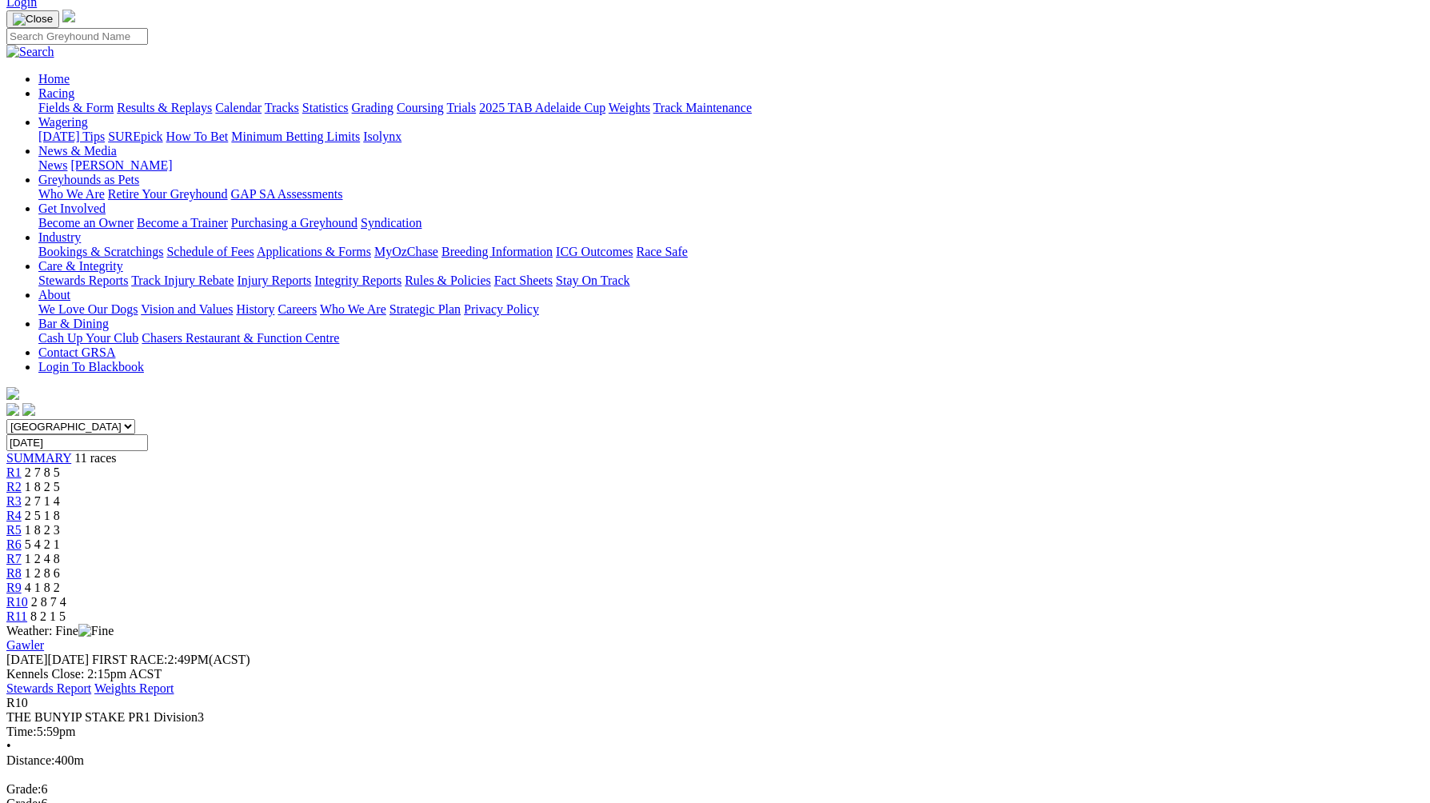
click at [1176, 609] on div "R11 8 2 1 5" at bounding box center [714, 616] width 1417 height 14
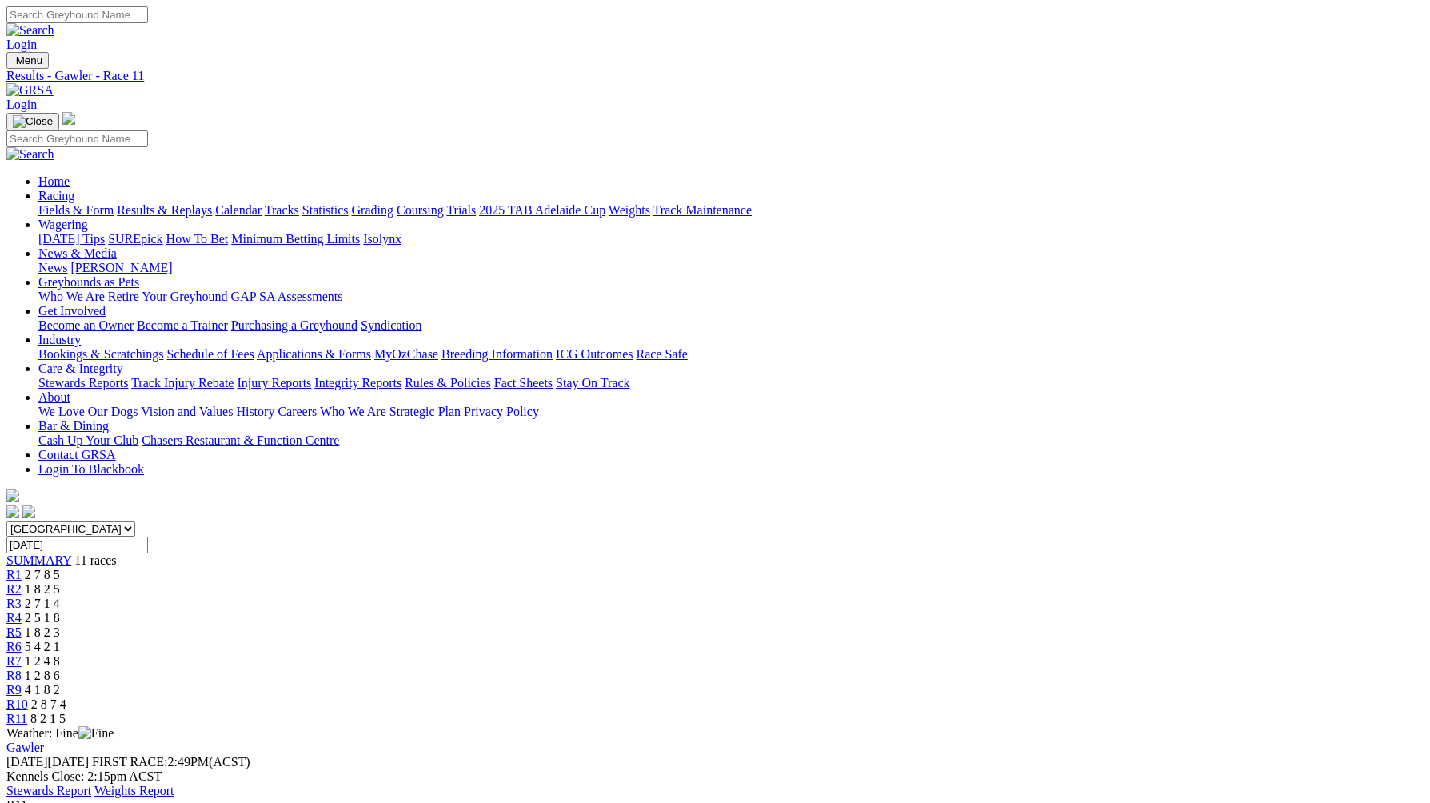
scroll to position [170, 0]
